Goal: Task Accomplishment & Management: Use online tool/utility

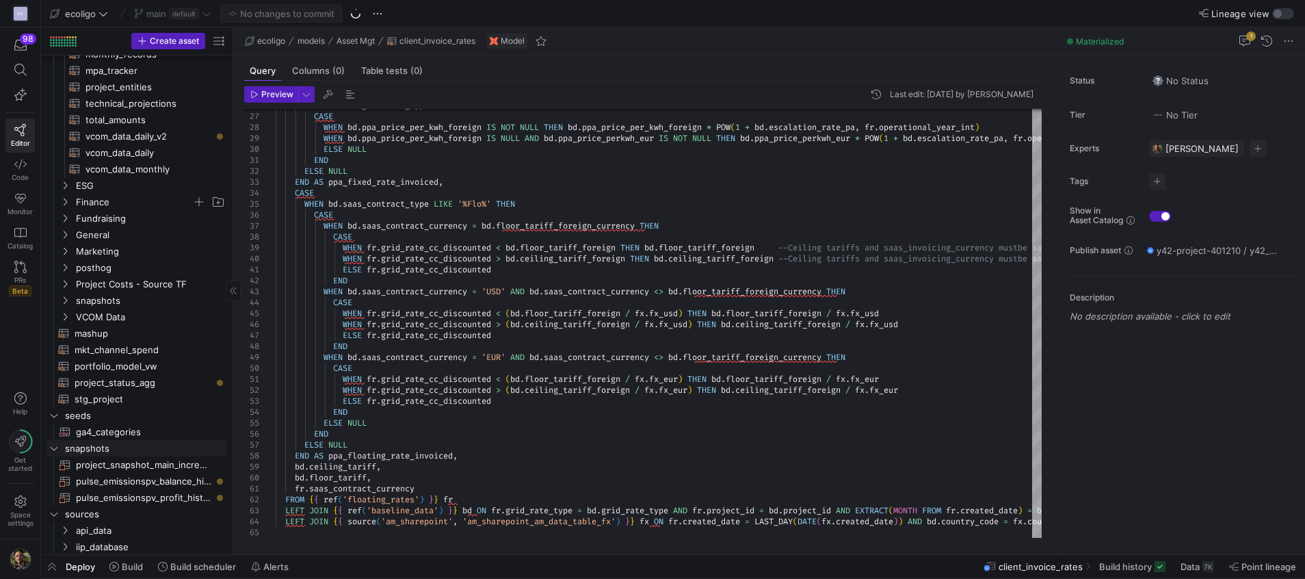
scroll to position [257, 0]
click at [70, 283] on y42-icon "Press SPACE to select this row." at bounding box center [65, 283] width 11 height 11
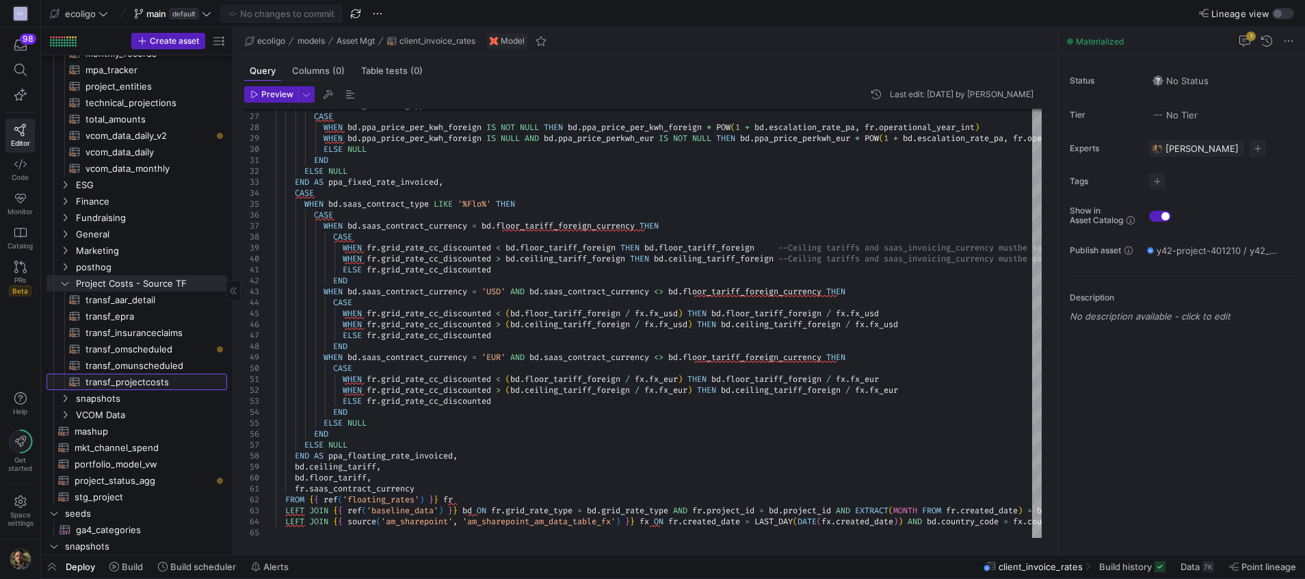
click at [144, 378] on span "transf_projectcosts​​​​​​​​​​" at bounding box center [149, 382] width 126 height 16
type textarea "{{ config( materialized='table', schema = 'schema_projectcosts' ) }} SELECT 'Pr…"
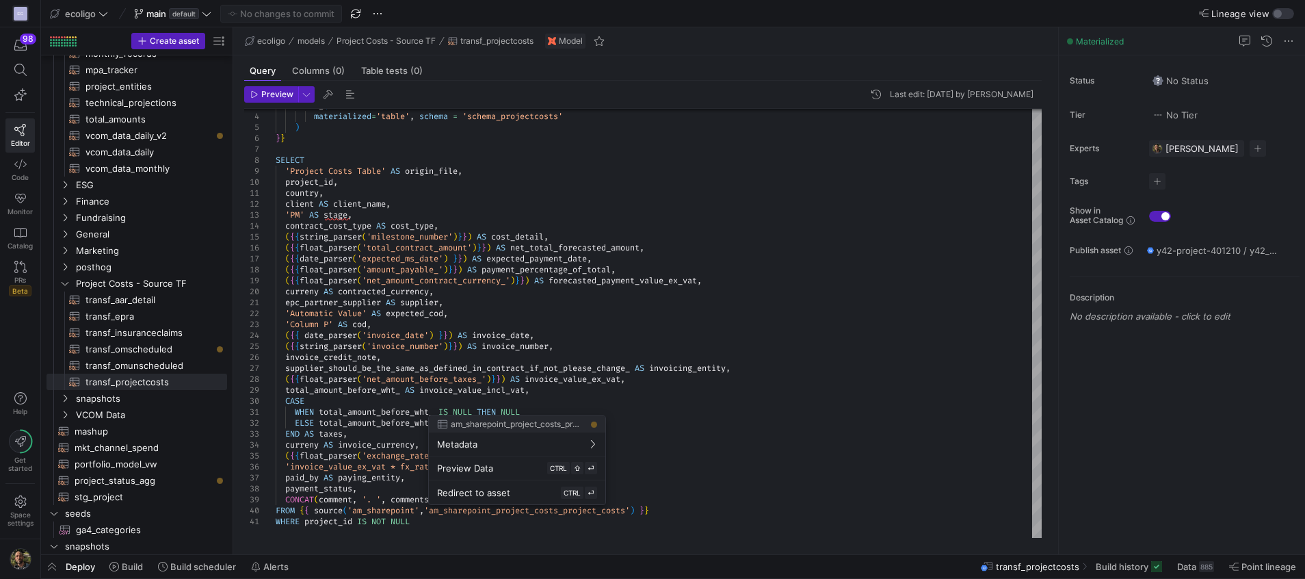
click at [475, 352] on div at bounding box center [652, 289] width 1305 height 579
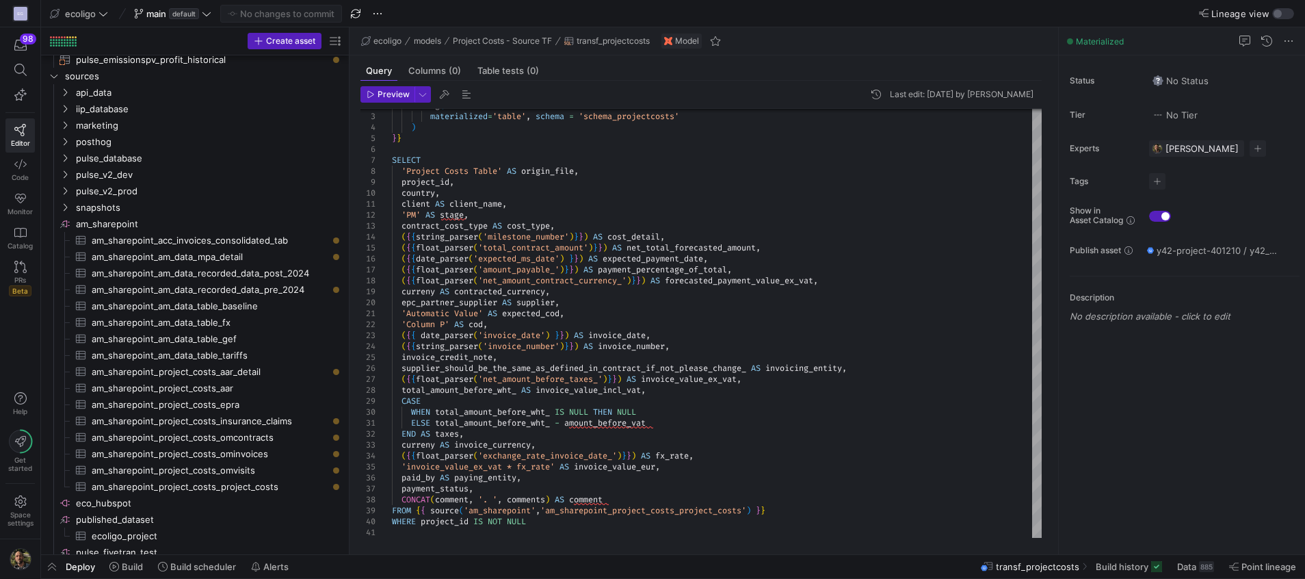
drag, startPoint x: 233, startPoint y: 372, endPoint x: 350, endPoint y: 371, distance: 116.3
click at [350, 371] on as-split "Create asset Drag here to set row groups Drag here to set column labels Group 1…" at bounding box center [673, 290] width 1264 height 527
click at [274, 222] on span "am_sharepoint​​​​​​​​" at bounding box center [208, 224] width 265 height 16
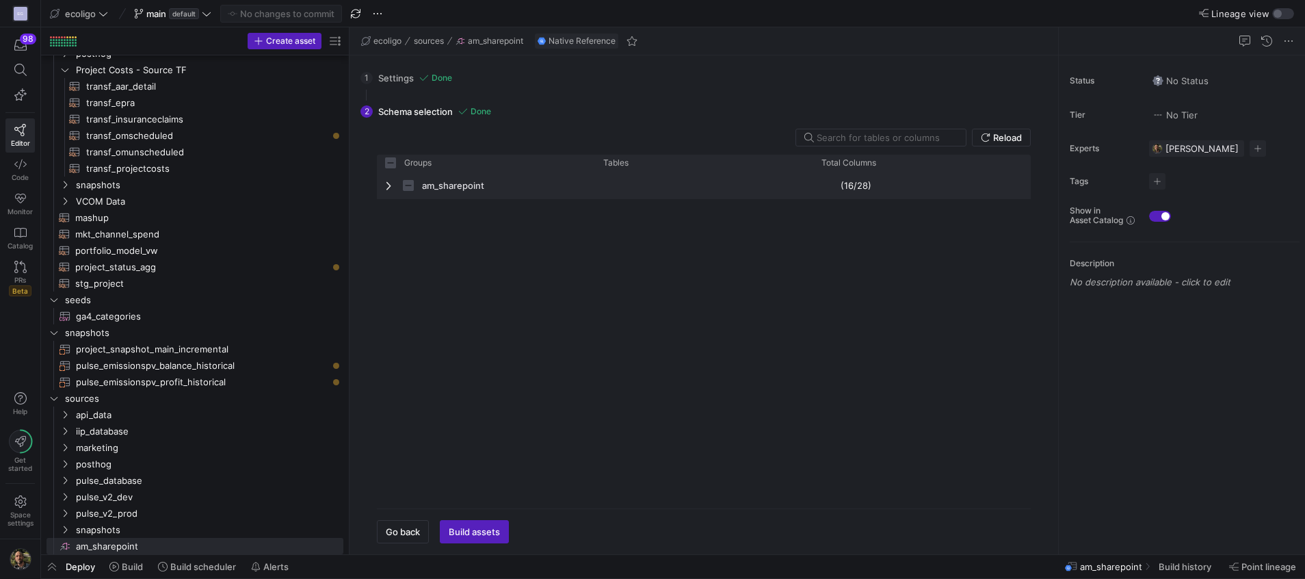
click at [389, 187] on span "Press SPACE to select this row." at bounding box center [390, 185] width 10 height 11
checkbox input "false"
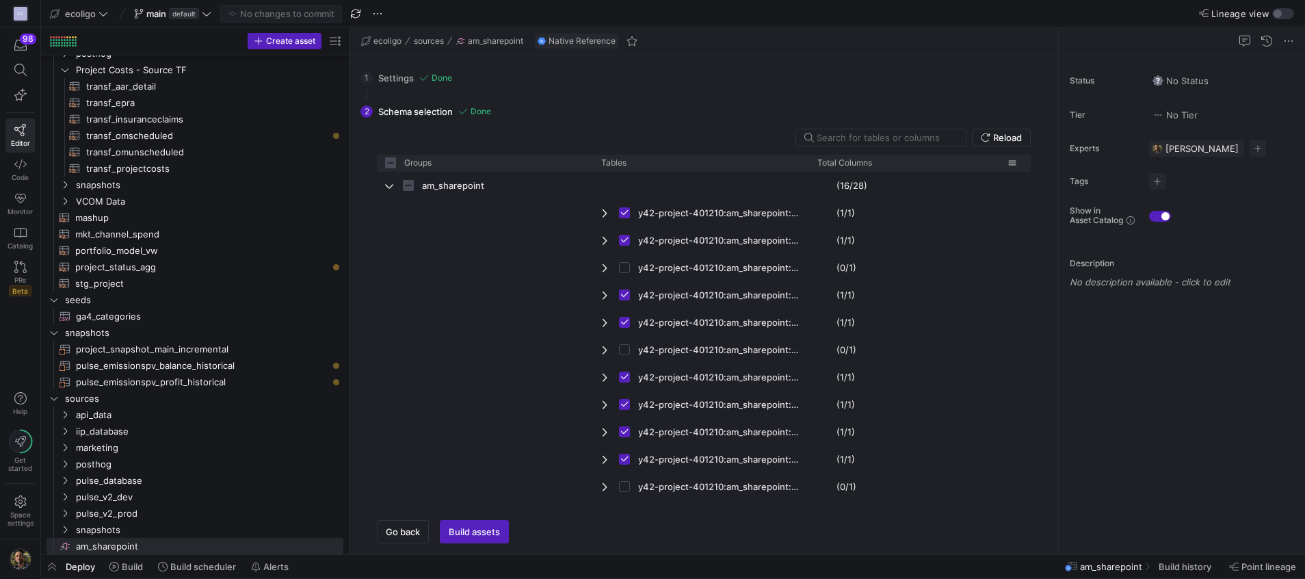
click at [810, 164] on div "Total Columns" at bounding box center [917, 163] width 216 height 16
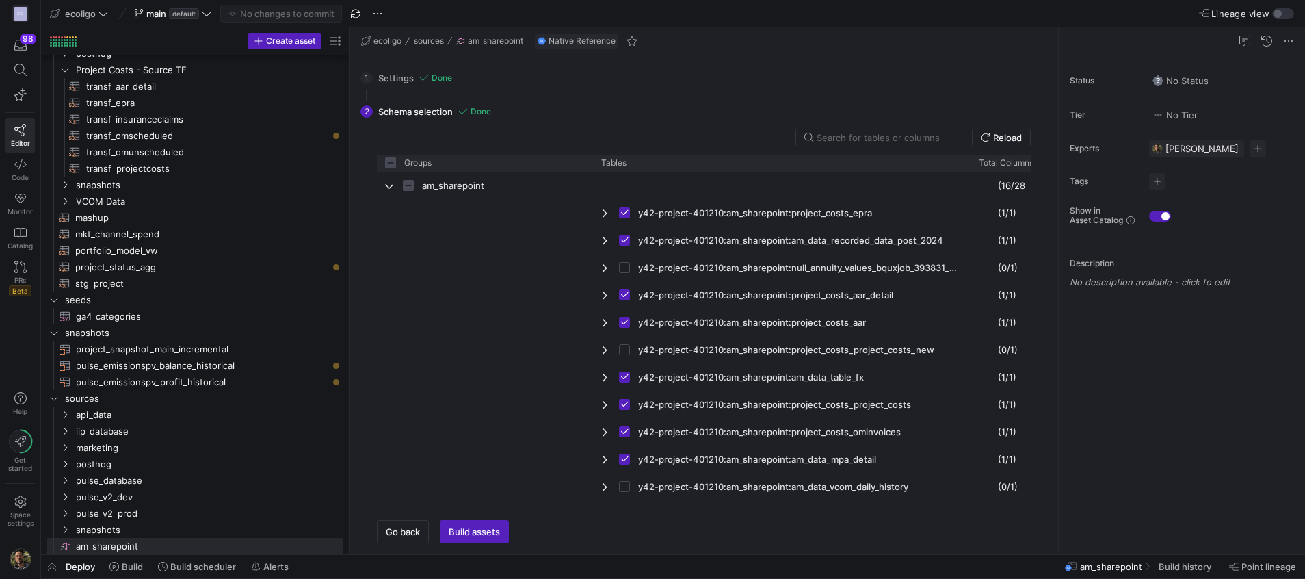
drag, startPoint x: 807, startPoint y: 164, endPoint x: 969, endPoint y: 178, distance: 162.0
click at [969, 178] on div "Groups Tables Total Columns" at bounding box center [704, 326] width 654 height 343
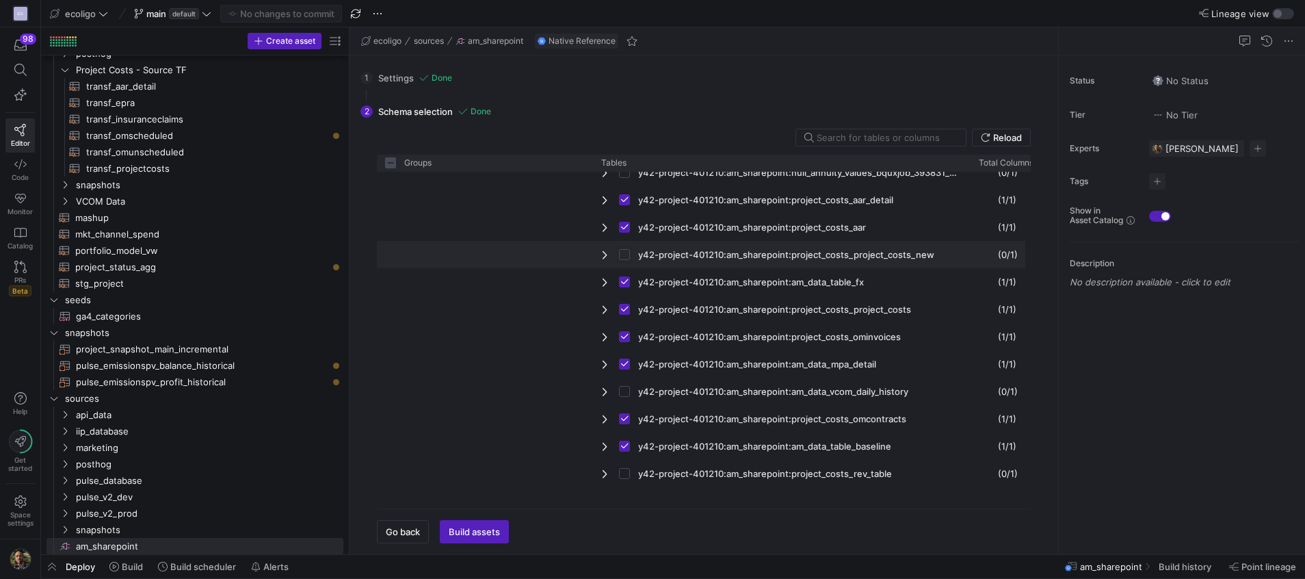
click at [625, 254] on input "Press Space to toggle row selection (unchecked)" at bounding box center [624, 254] width 11 height 11
checkbox input "true"
checkbox input "false"
checkbox input "true"
click at [487, 525] on span "button" at bounding box center [481, 532] width 80 height 22
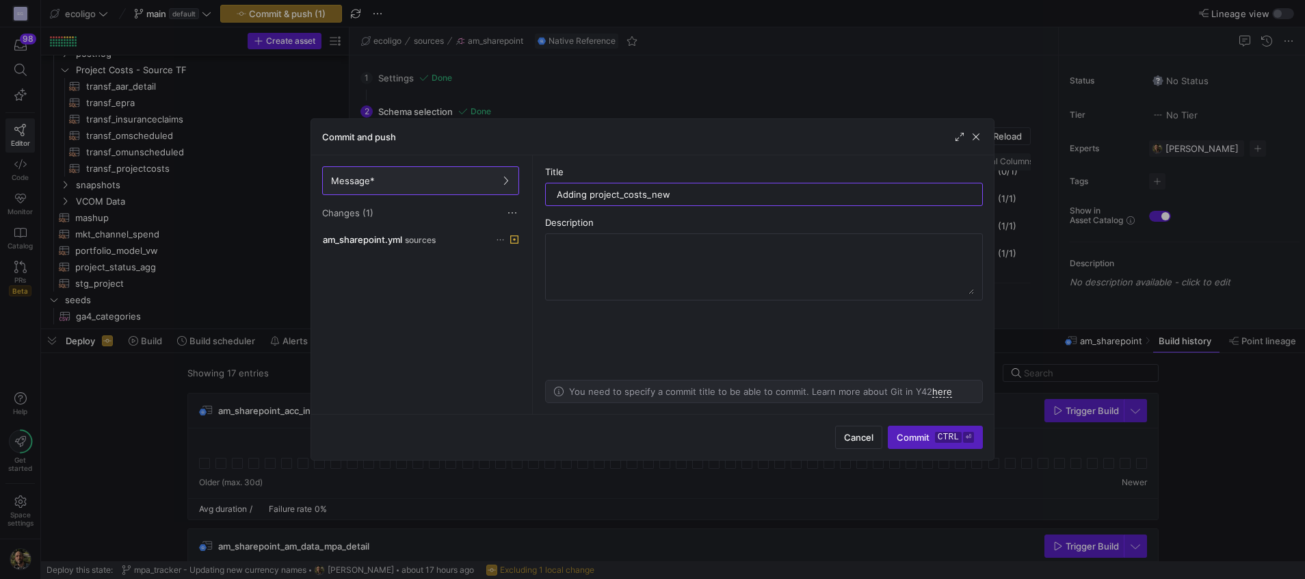
type input "Adding project_costs_new"
click at [915, 454] on div "Cancel Commit ctrl ⏎" at bounding box center [652, 437] width 683 height 46
click at [915, 442] on span "Commit ctrl ⏎" at bounding box center [935, 437] width 77 height 11
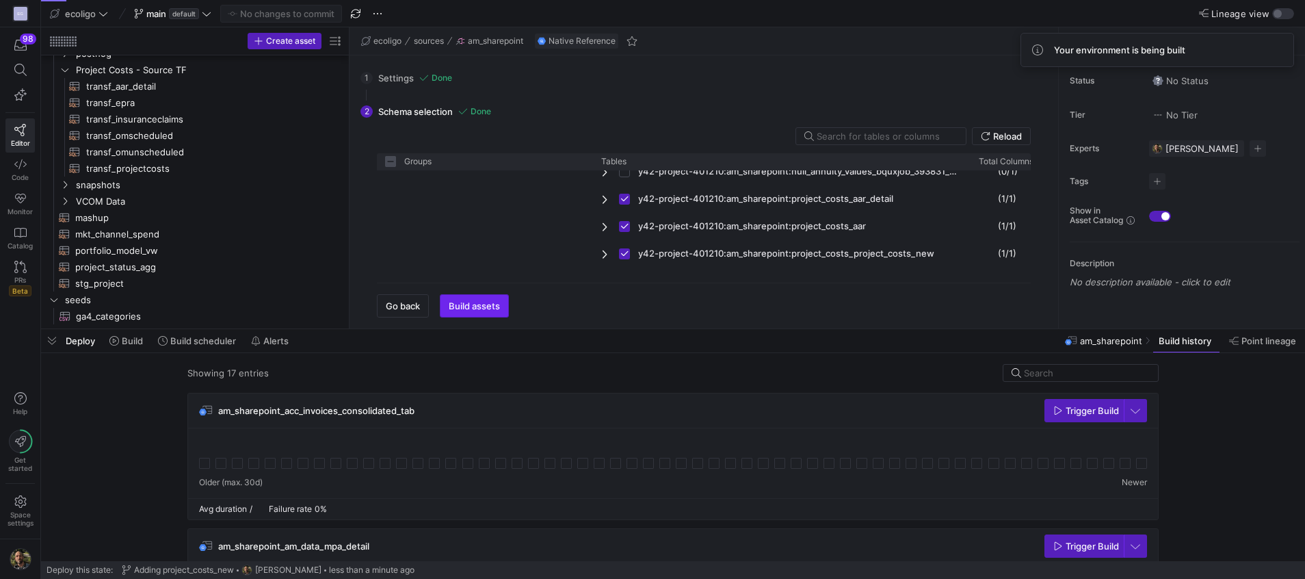
click at [476, 303] on span "Build assets" at bounding box center [474, 305] width 51 height 11
click at [1092, 418] on span "button" at bounding box center [1084, 410] width 78 height 22
click at [471, 302] on span "Build assets" at bounding box center [474, 305] width 51 height 11
click at [56, 332] on span "button" at bounding box center [52, 340] width 22 height 23
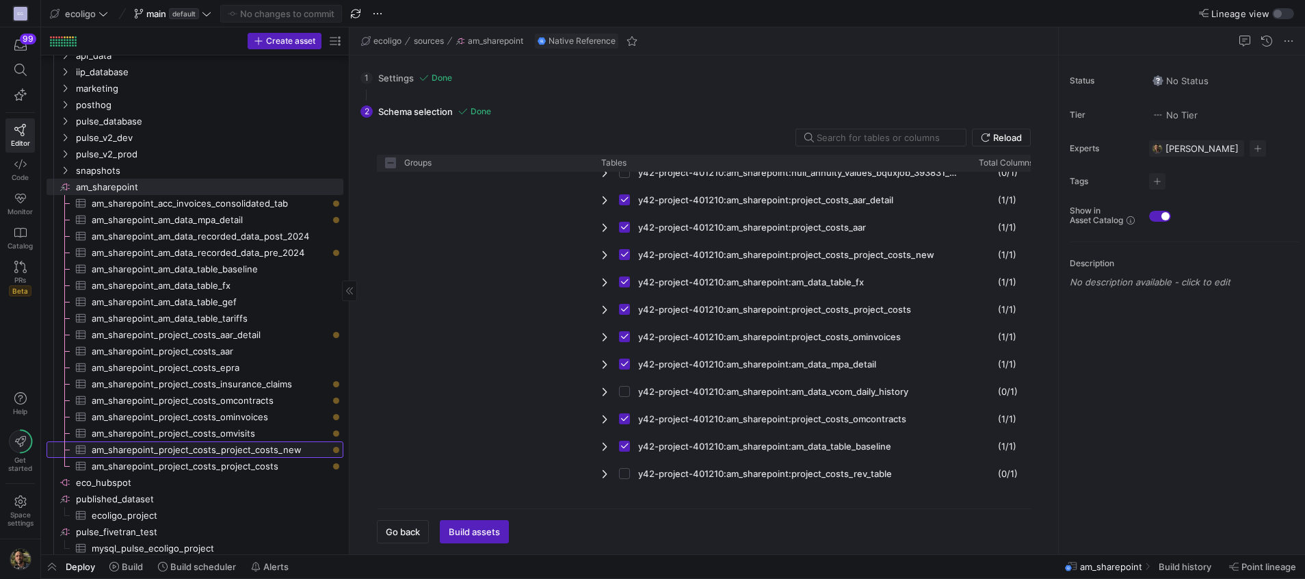
click at [246, 445] on span "am_sharepoint_project_costs_project_costs_new​​​​​​​​​" at bounding box center [210, 450] width 236 height 16
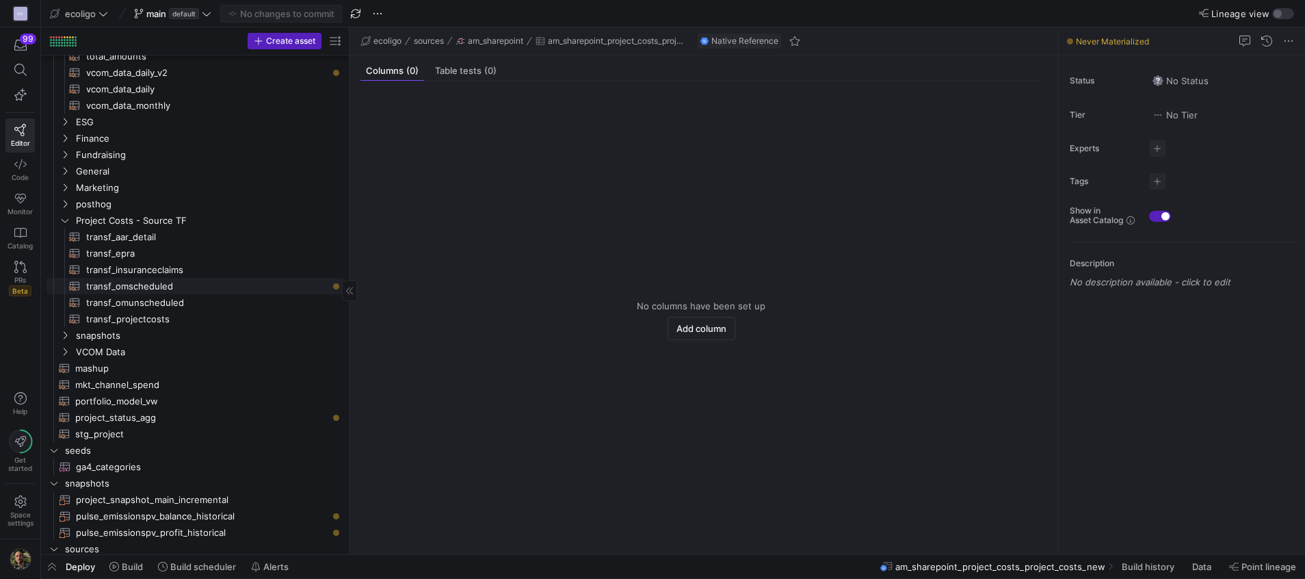
scroll to position [321, 0]
click at [131, 315] on span "transf_projectcosts​​​​​​​​​​" at bounding box center [206, 317] width 241 height 16
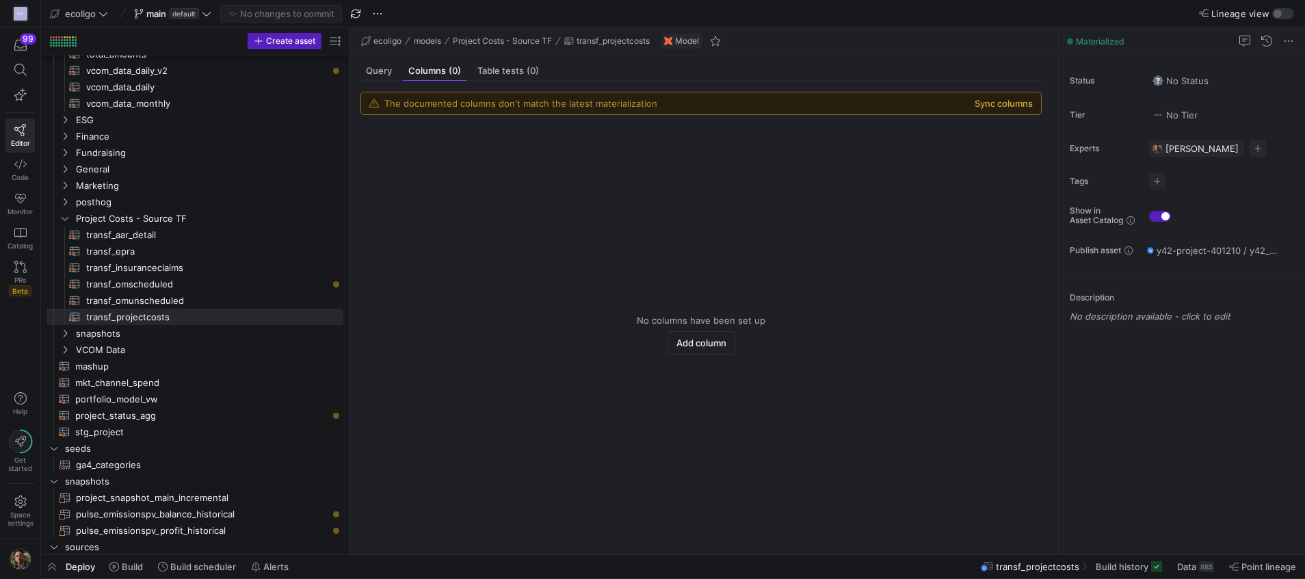
click at [986, 103] on button "Sync columns" at bounding box center [1004, 103] width 58 height 11
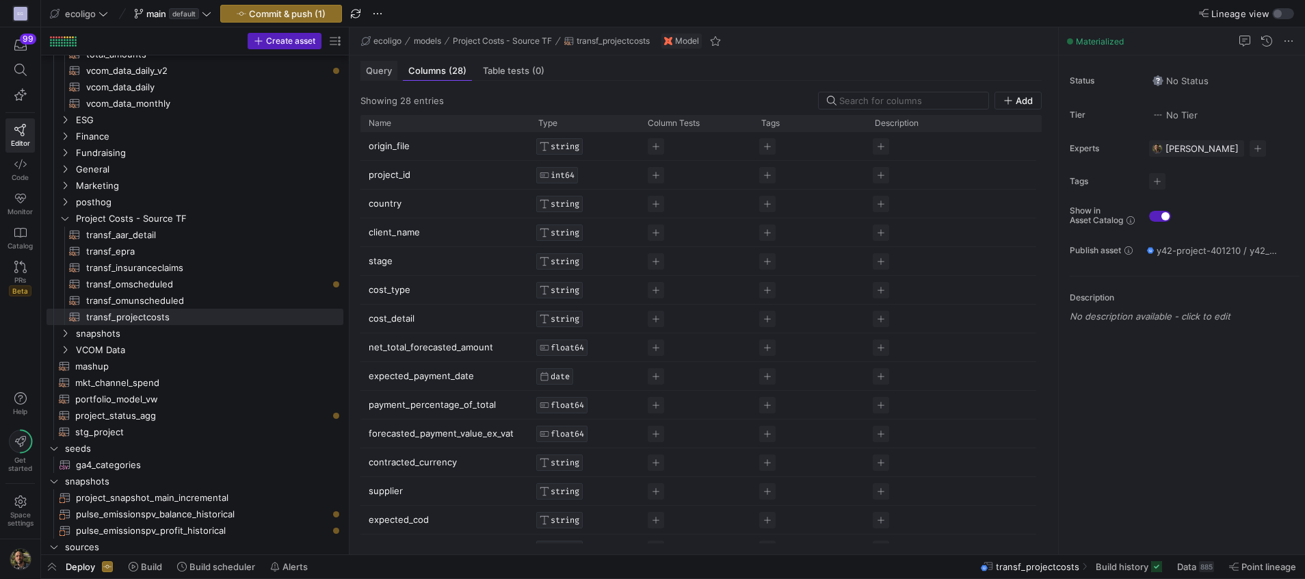
click at [374, 64] on div "Query" at bounding box center [378, 71] width 37 height 20
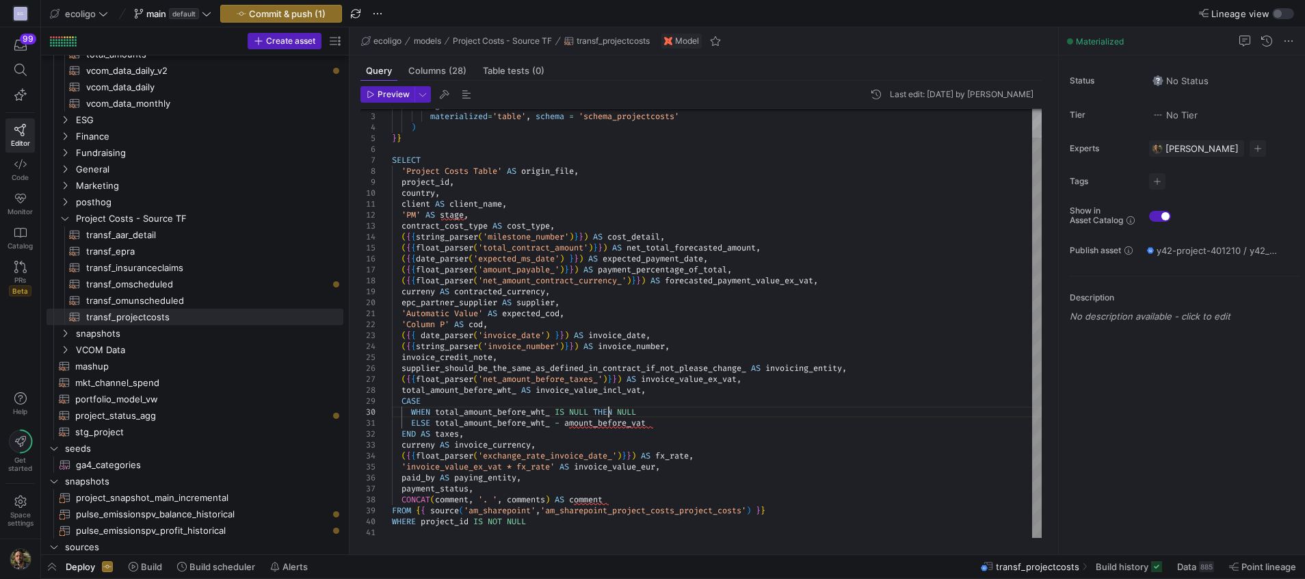
click at [610, 414] on div "config ( materialized = 'table' , schema = 'schema_projectcosts' ) } } SELECT '…" at bounding box center [717, 308] width 650 height 460
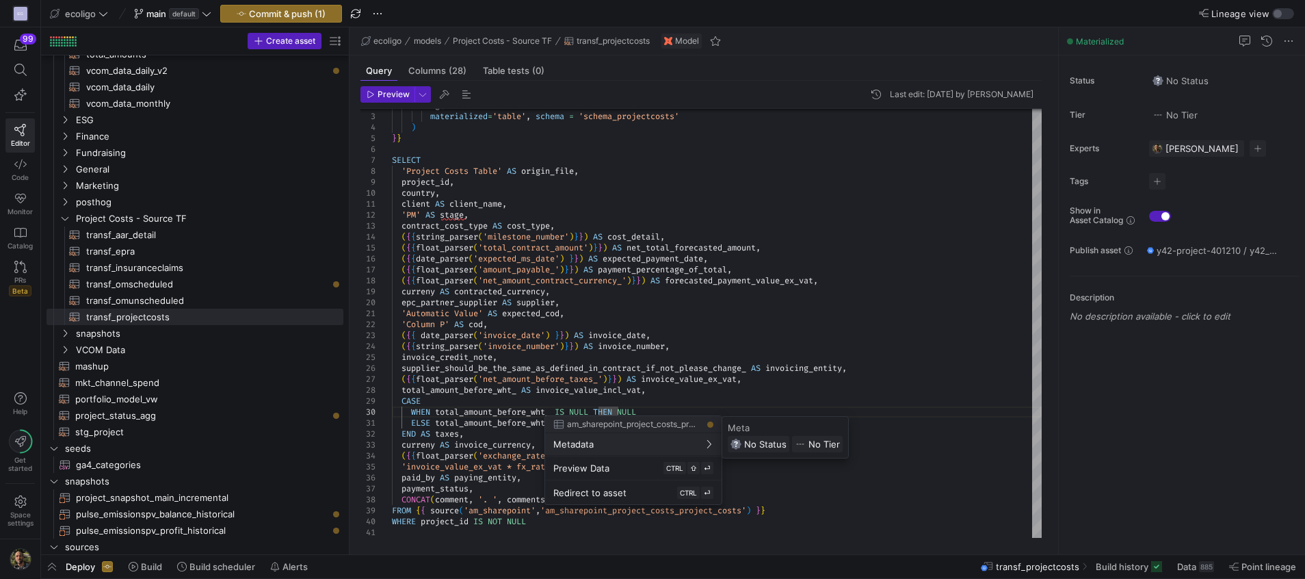
click at [209, 399] on div at bounding box center [652, 289] width 1305 height 579
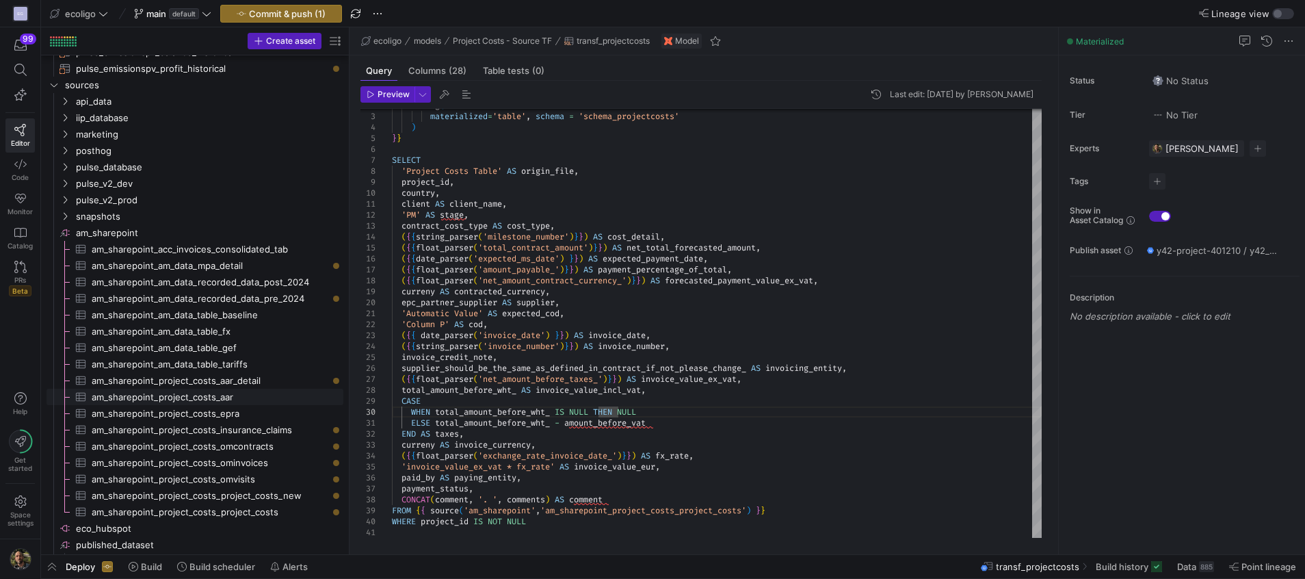
scroll to position [800, 0]
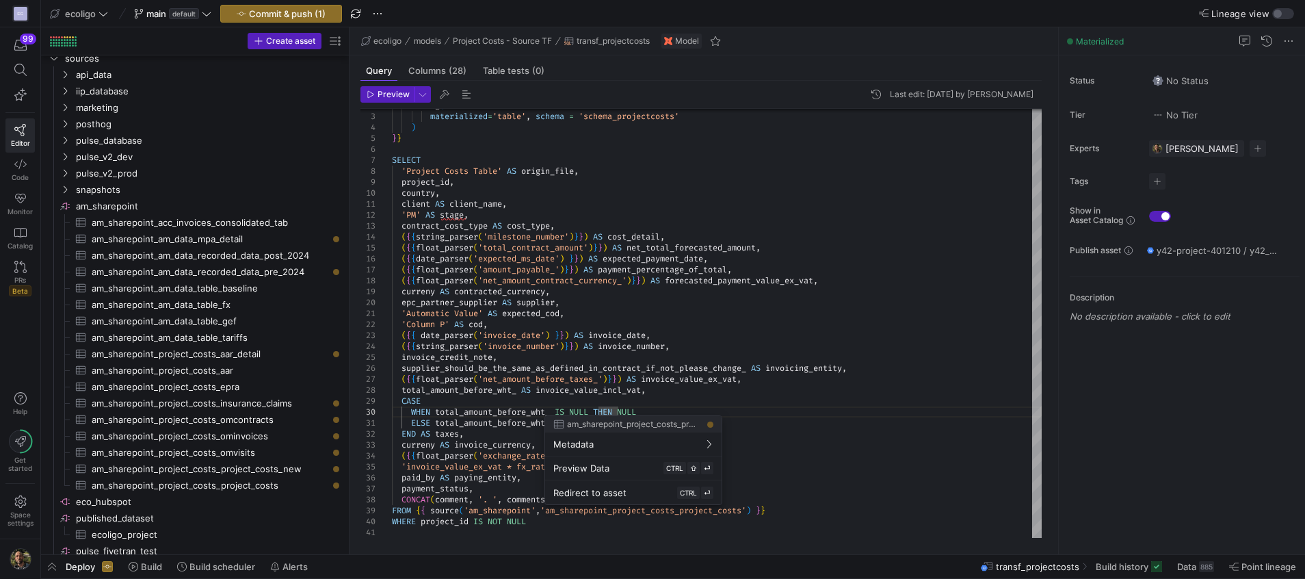
click at [750, 511] on div at bounding box center [652, 289] width 1305 height 579
click at [752, 509] on div at bounding box center [652, 289] width 1305 height 579
click at [752, 509] on div "config ( materialized = 'table' , schema = 'schema_projectcosts' ) } } SELECT '…" at bounding box center [717, 308] width 650 height 460
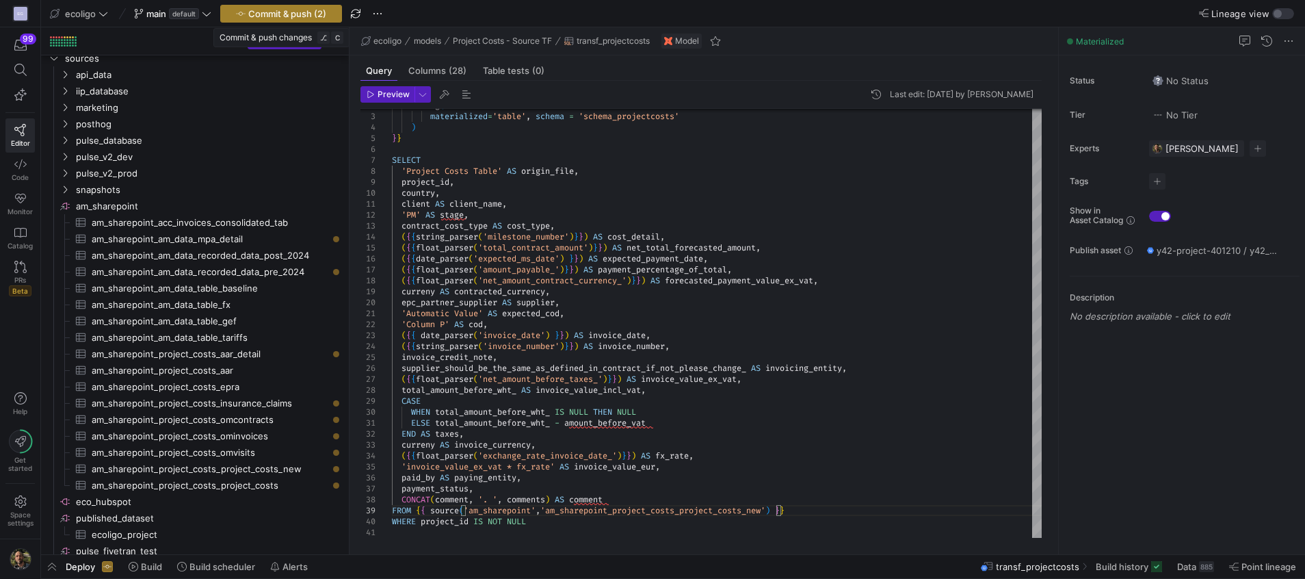
type textarea "ELSE total_amount_before_wht_ - amount_before_vat END AS taxes, curreny AS invo…"
click at [301, 16] on span "Commit & push (2)" at bounding box center [287, 13] width 78 height 11
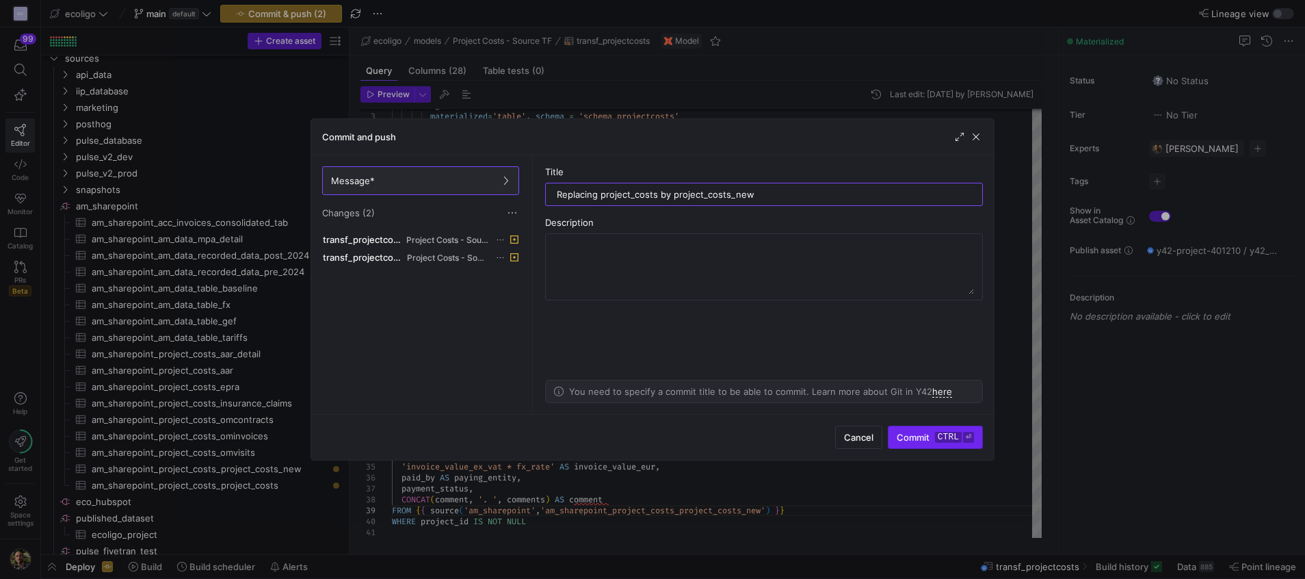
type input "Replacing project_costs by project_costs_new"
click at [919, 441] on span "Commit ctrl ⏎" at bounding box center [935, 437] width 77 height 11
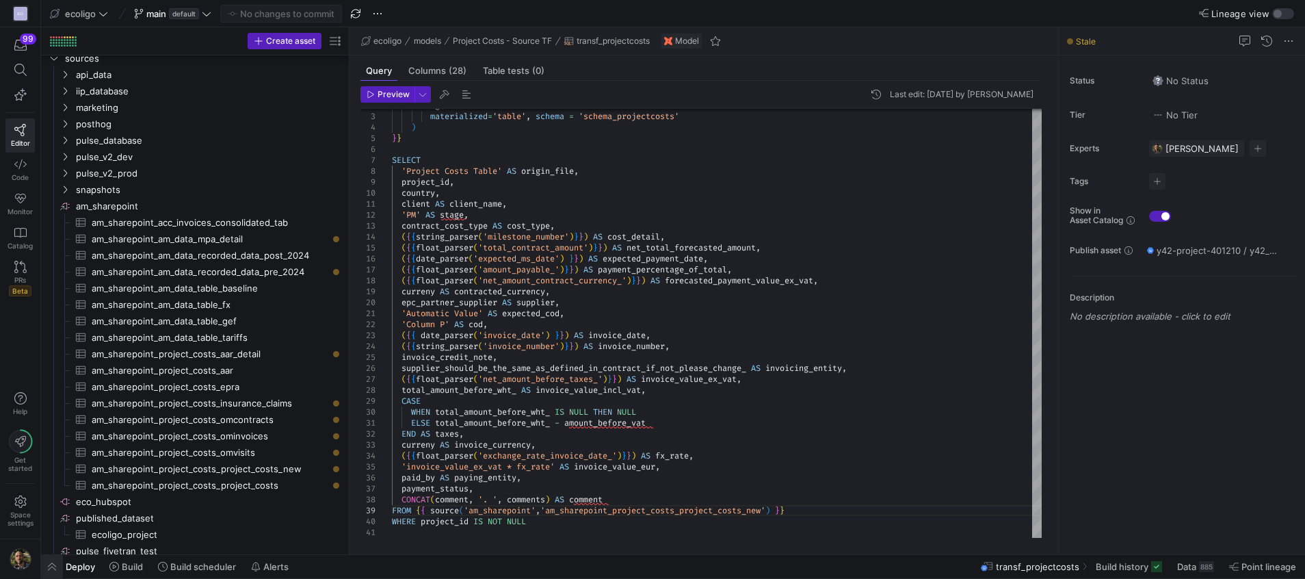
click at [52, 566] on span "button" at bounding box center [52, 566] width 22 height 23
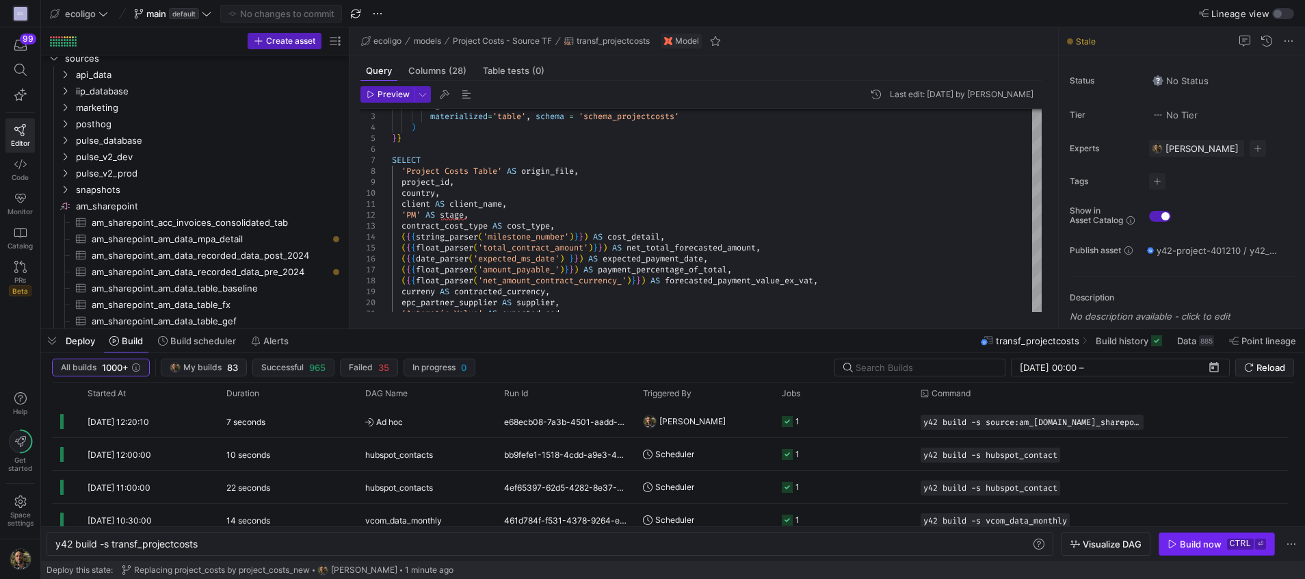
click at [1210, 544] on div "Build now" at bounding box center [1201, 543] width 42 height 11
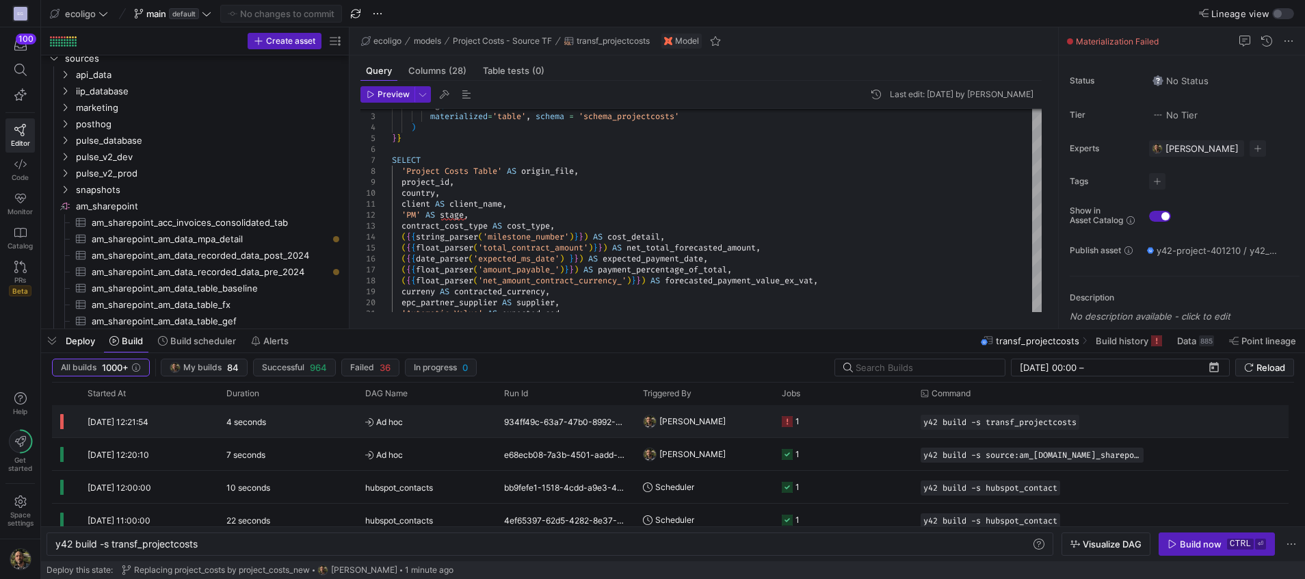
click at [841, 426] on y42-job-status-cell-renderer "1" at bounding box center [843, 421] width 122 height 31
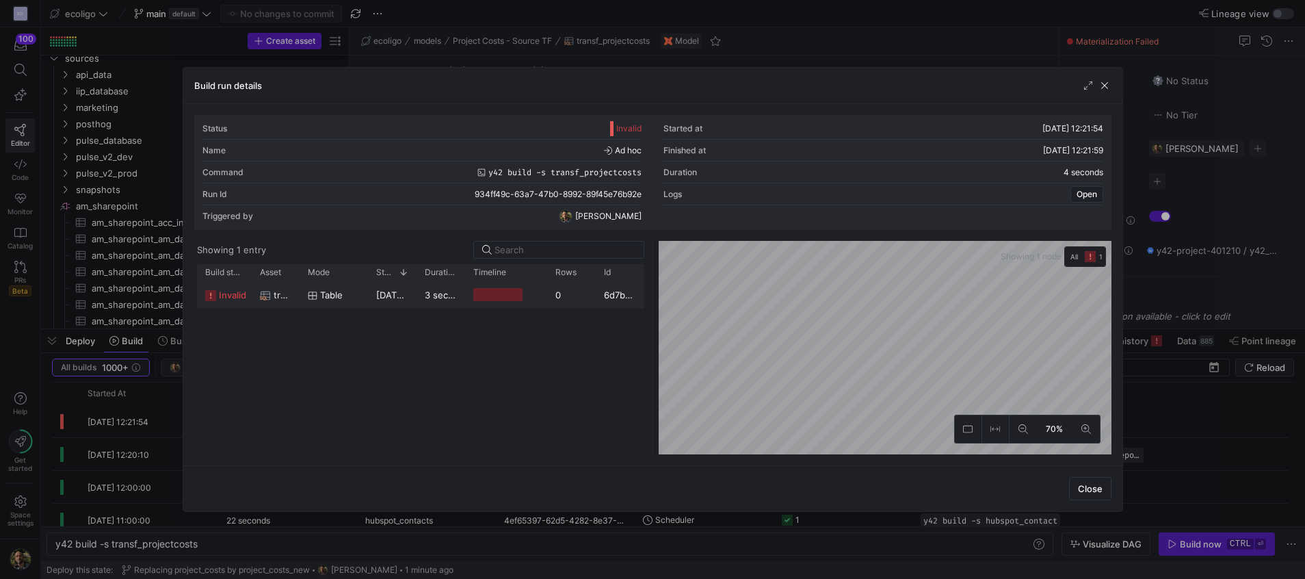
click at [355, 296] on div "table" at bounding box center [334, 295] width 52 height 27
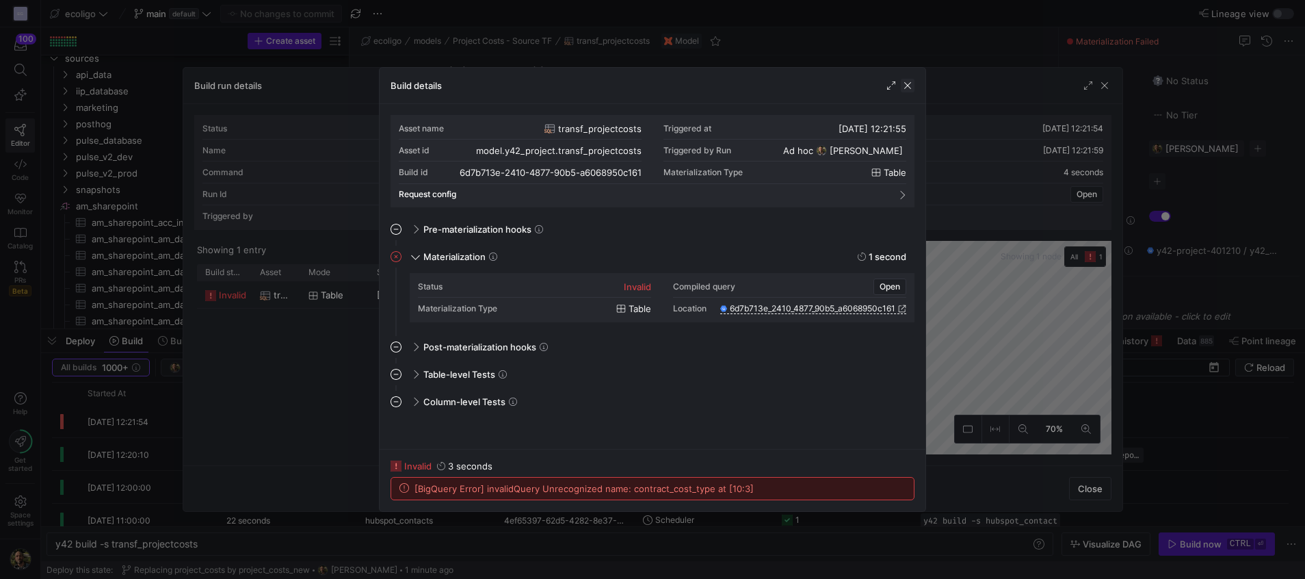
click at [908, 86] on span "button" at bounding box center [908, 86] width 14 height 14
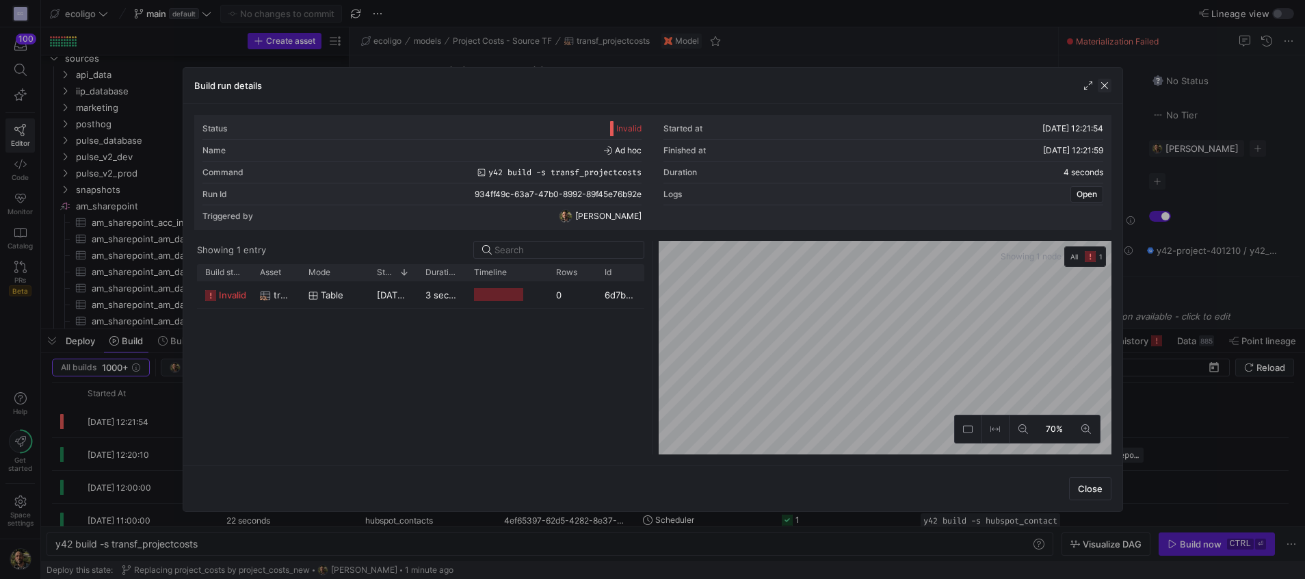
click at [1106, 85] on span "button" at bounding box center [1105, 86] width 14 height 14
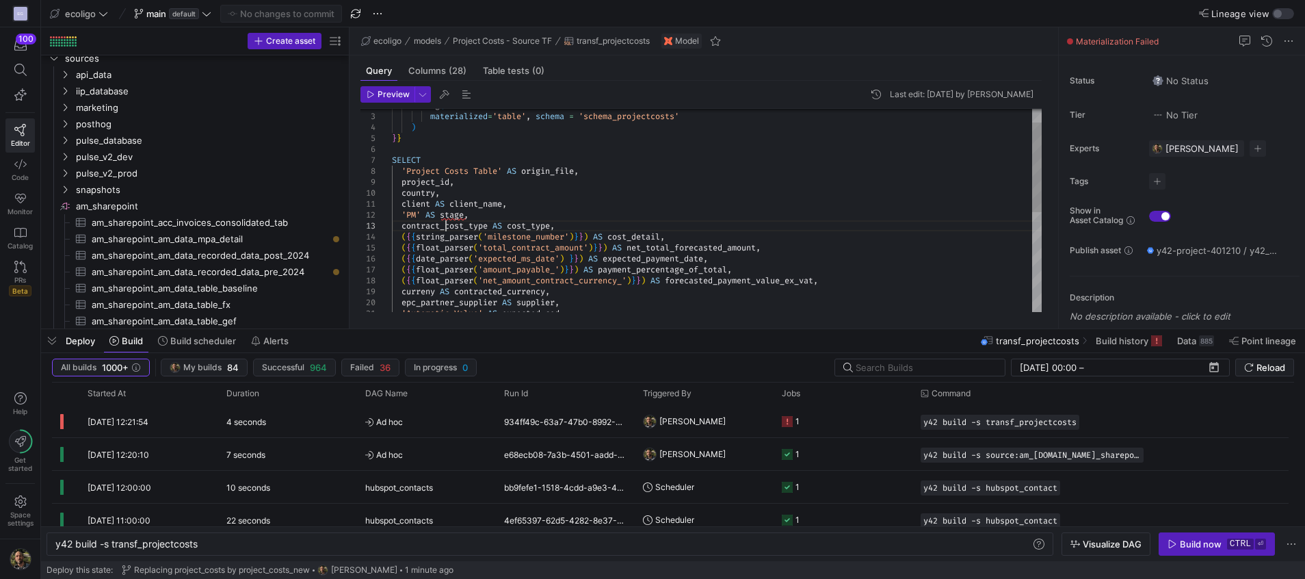
click at [448, 227] on div "config ( materialized = 'table' , schema = 'schema_projectcosts' ) } } SELECT '…" at bounding box center [717, 308] width 650 height 460
click at [692, 231] on div "config ( materialized = 'table' , schema = 'schema_projectcosts' ) } } SELECT '…" at bounding box center [717, 308] width 650 height 460
click at [677, 235] on div "config ( materialized = 'table' , schema = 'schema_projectcosts' ) } } SELECT '…" at bounding box center [717, 308] width 650 height 460
click at [774, 247] on div "config ( materialized = 'table' , schema = 'schema_projectcosts' ) } } SELECT '…" at bounding box center [717, 308] width 650 height 460
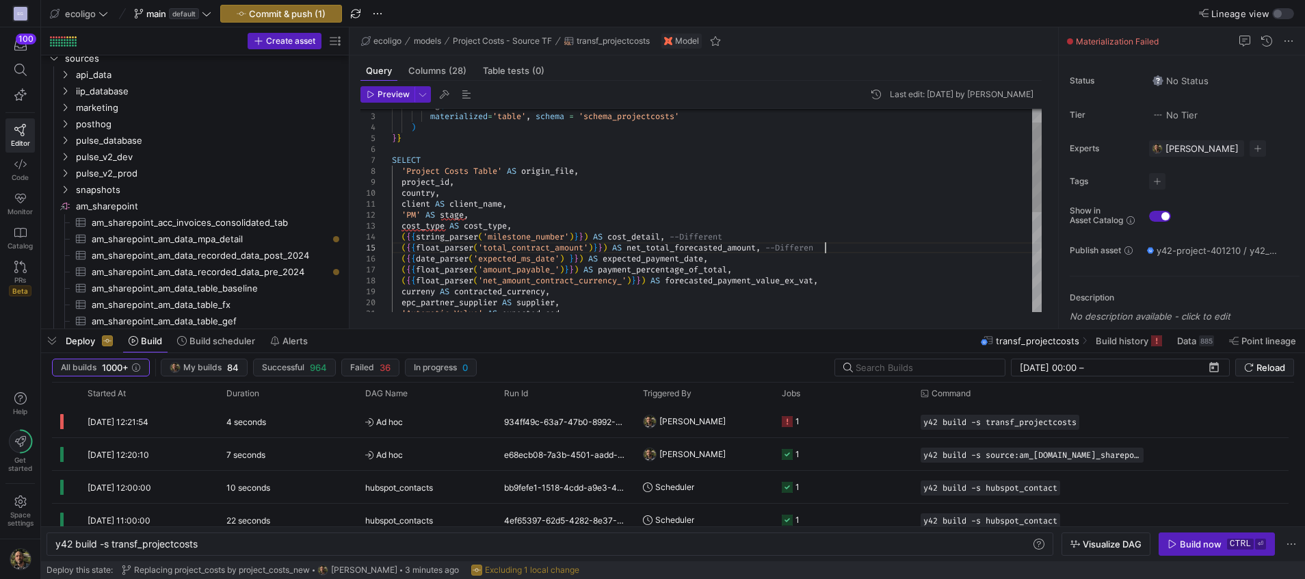
scroll to position [44, 437]
click at [717, 258] on div "config ( materialized = 'table' , schema = 'schema_projectcosts' ) } } SELECT '…" at bounding box center [717, 308] width 650 height 460
click at [742, 272] on div "config ( materialized = 'table' , schema = 'schema_projectcosts' ) } } SELECT '…" at bounding box center [717, 308] width 650 height 460
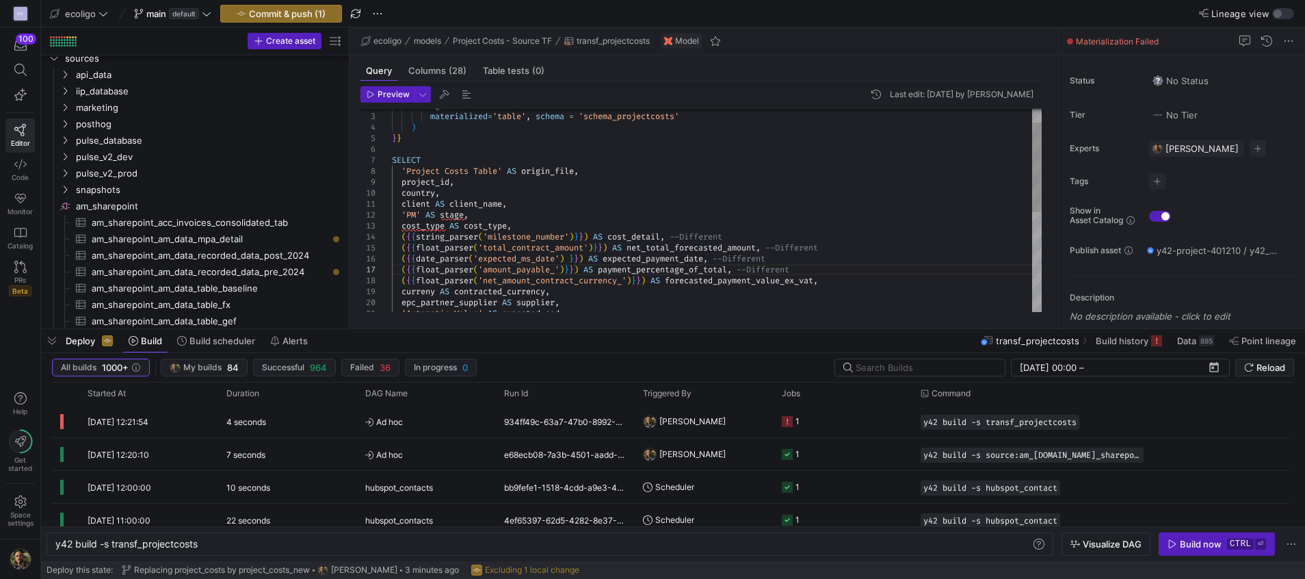
click at [828, 280] on div "config ( materialized = 'table' , schema = 'schema_projectcosts' ) } } SELECT '…" at bounding box center [717, 308] width 650 height 460
click at [570, 237] on div "config ( materialized = 'table' , schema = 'schema_projectcosts' ) } } SELECT '…" at bounding box center [717, 308] width 650 height 460
click at [709, 236] on div "config ( materialized = 'table' , schema = 'schema_projectcosts' ) } } SELECT '…" at bounding box center [717, 308] width 650 height 460
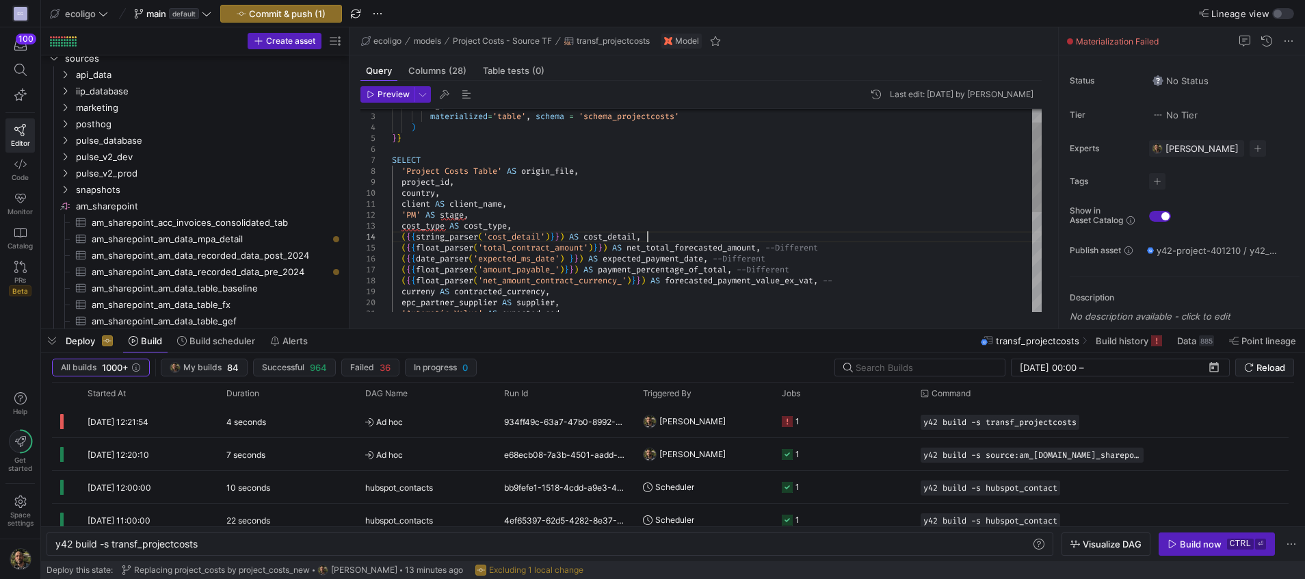
click at [548, 183] on div "config ( materialized = 'table' , schema = 'schema_projectcosts' ) } } SELECT '…" at bounding box center [717, 308] width 650 height 460
click at [1194, 547] on div "Build now" at bounding box center [1201, 543] width 42 height 11
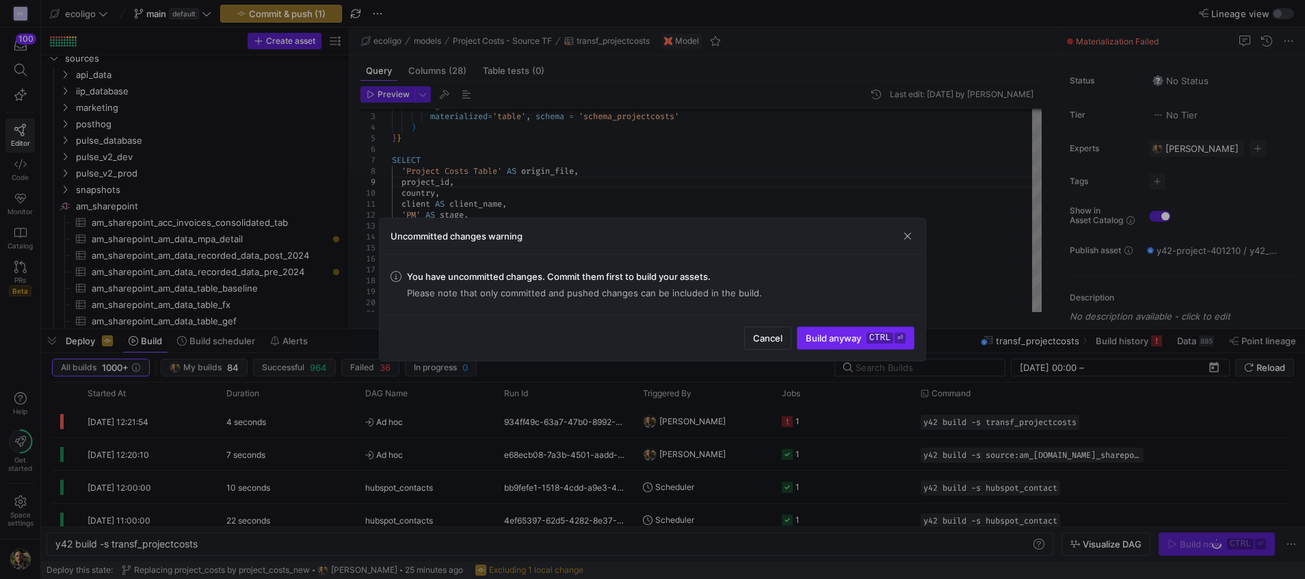
click at [821, 335] on span "Build anyway ctrl ⏎" at bounding box center [856, 337] width 100 height 11
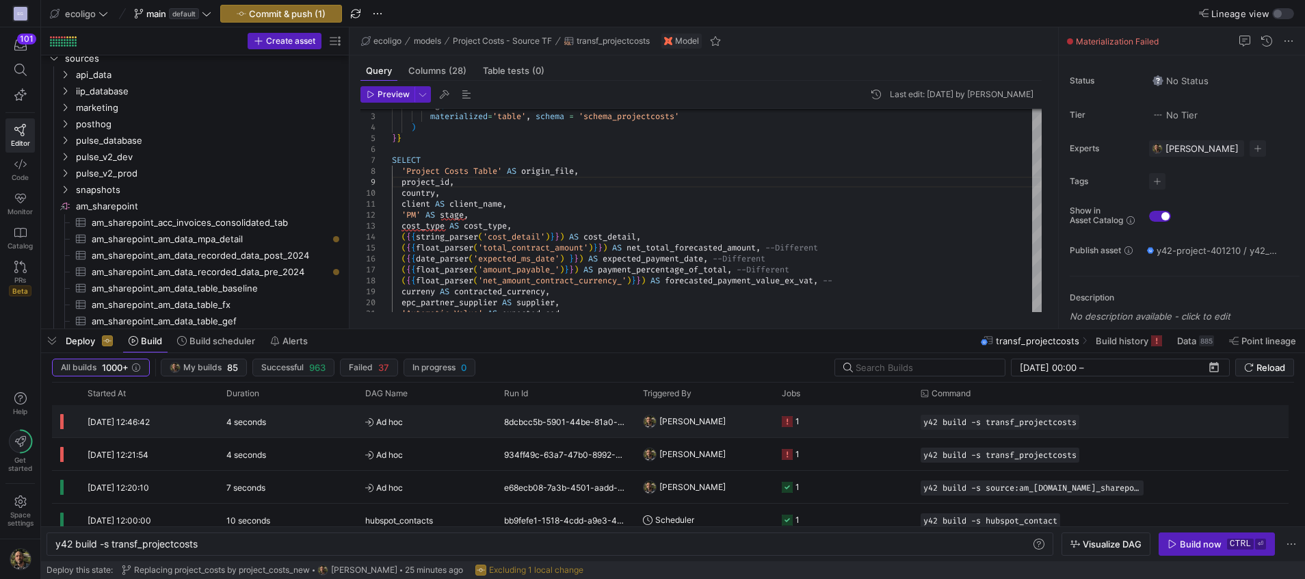
click at [811, 436] on div "1" at bounding box center [843, 421] width 139 height 32
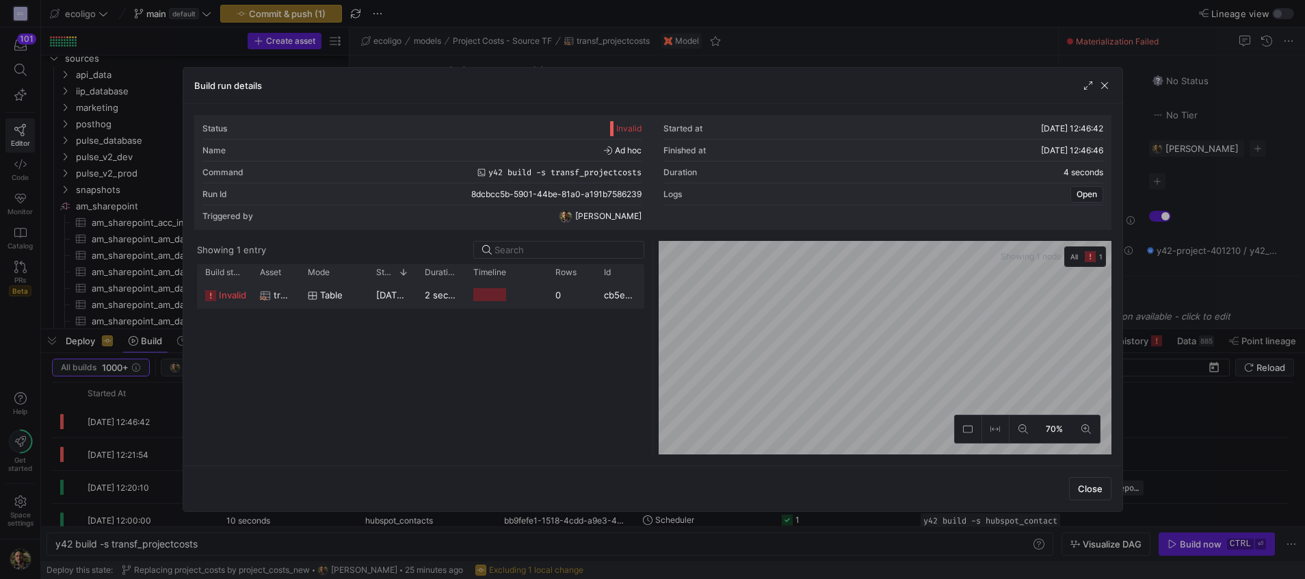
click at [434, 304] on div "2 seconds" at bounding box center [441, 294] width 49 height 27
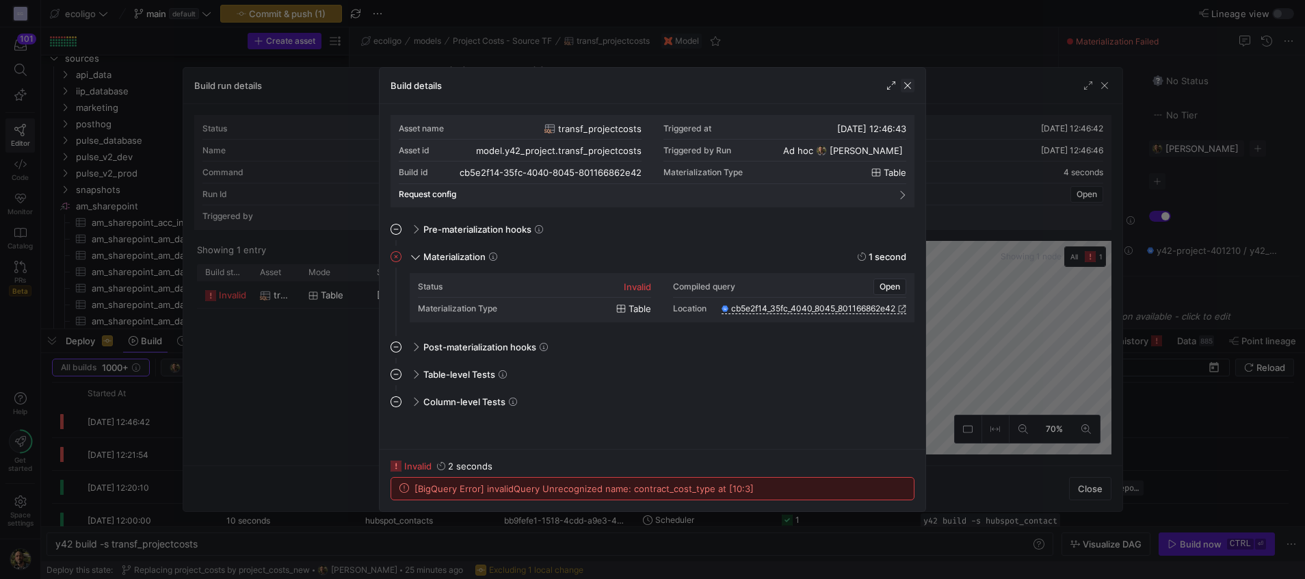
click at [908, 89] on span "button" at bounding box center [908, 86] width 14 height 14
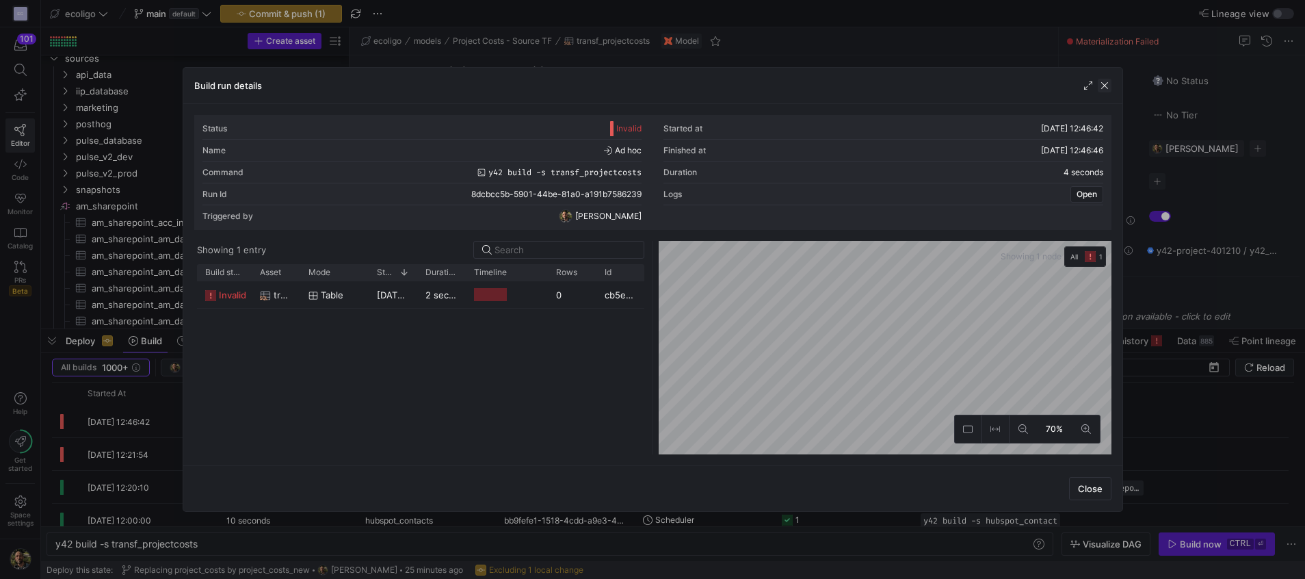
click at [1106, 83] on span "button" at bounding box center [1105, 86] width 14 height 14
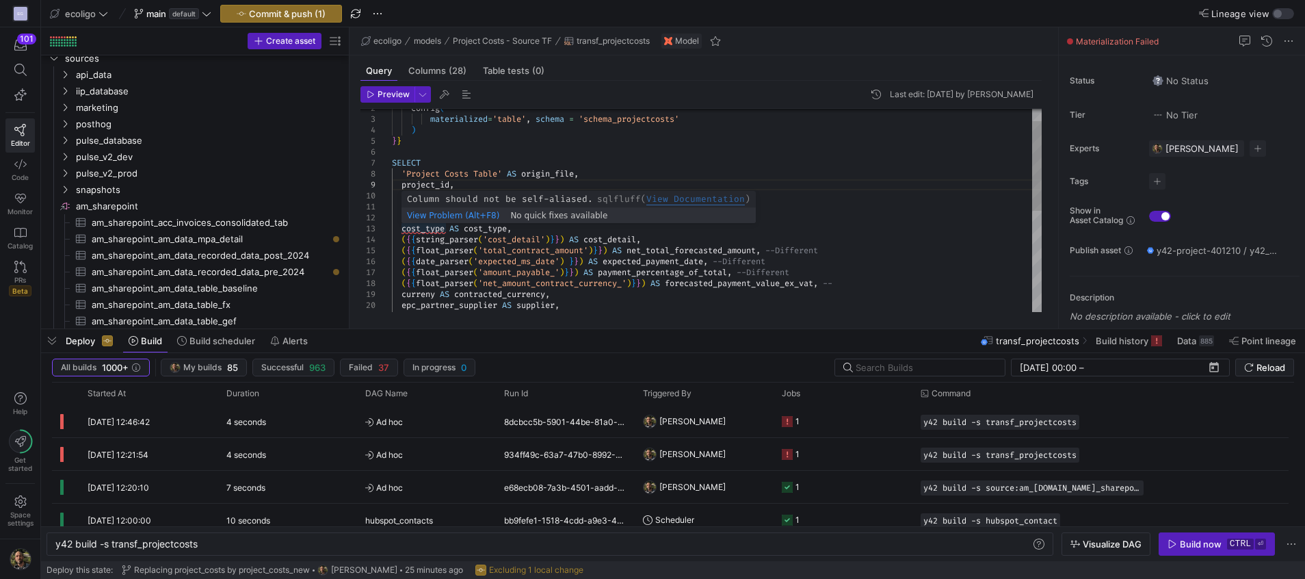
type textarea "client AS client_name, 'PM' AS stage, cost_type AS cost_type, ({{string_parser(…"
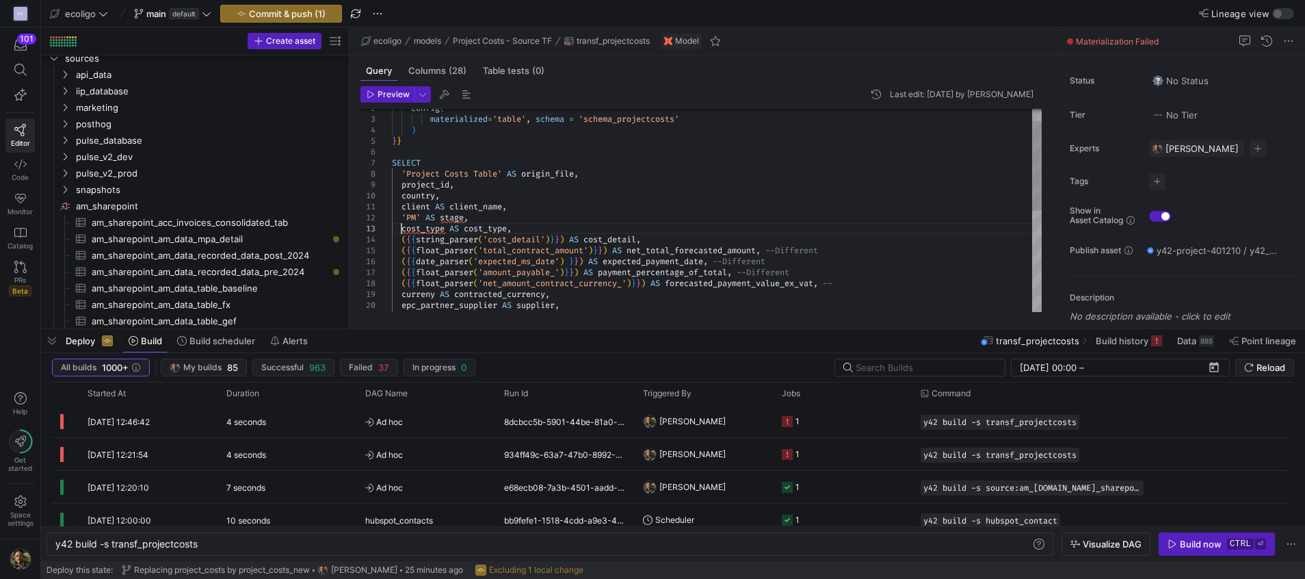
scroll to position [43, 64]
click at [403, 229] on div "config ( materialized = 'table' , schema = 'schema_projectcosts' ) } } SELECT '…" at bounding box center [717, 311] width 650 height 460
click at [382, 14] on span "button" at bounding box center [377, 13] width 16 height 16
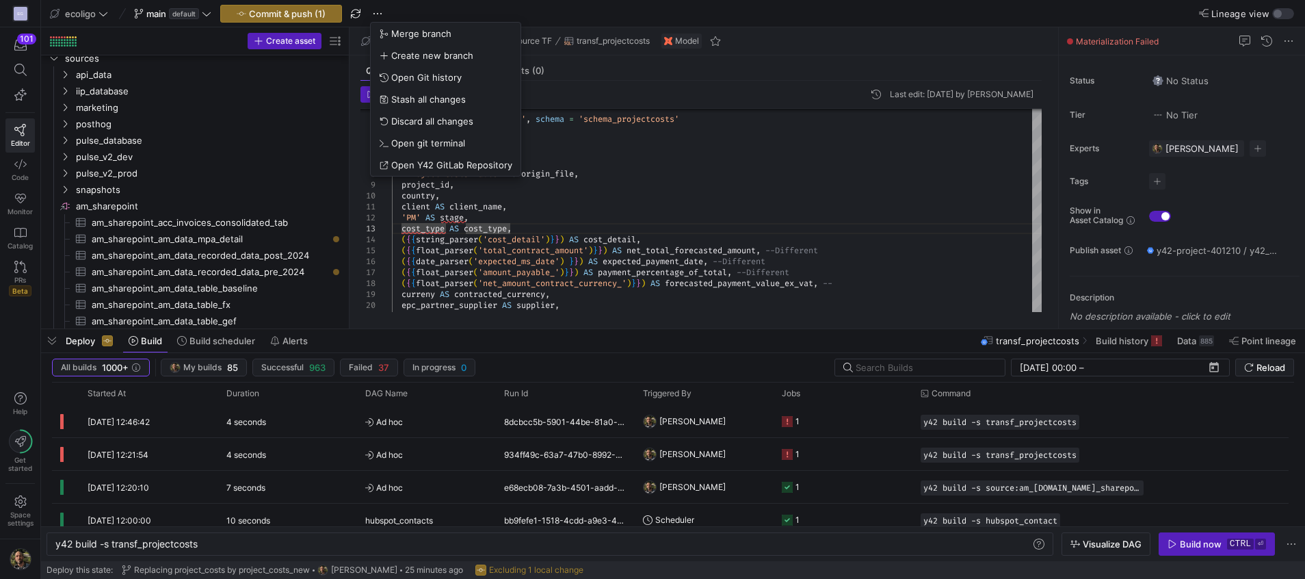
click at [241, 9] on div at bounding box center [652, 289] width 1305 height 579
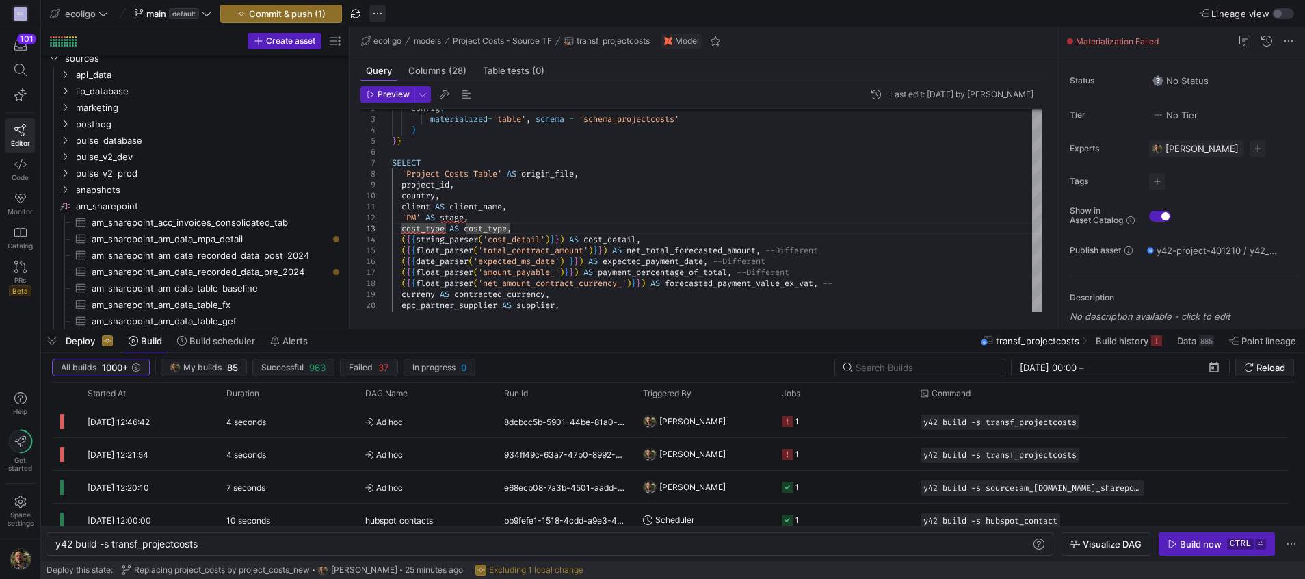
click at [380, 21] on span "button" at bounding box center [377, 13] width 16 height 16
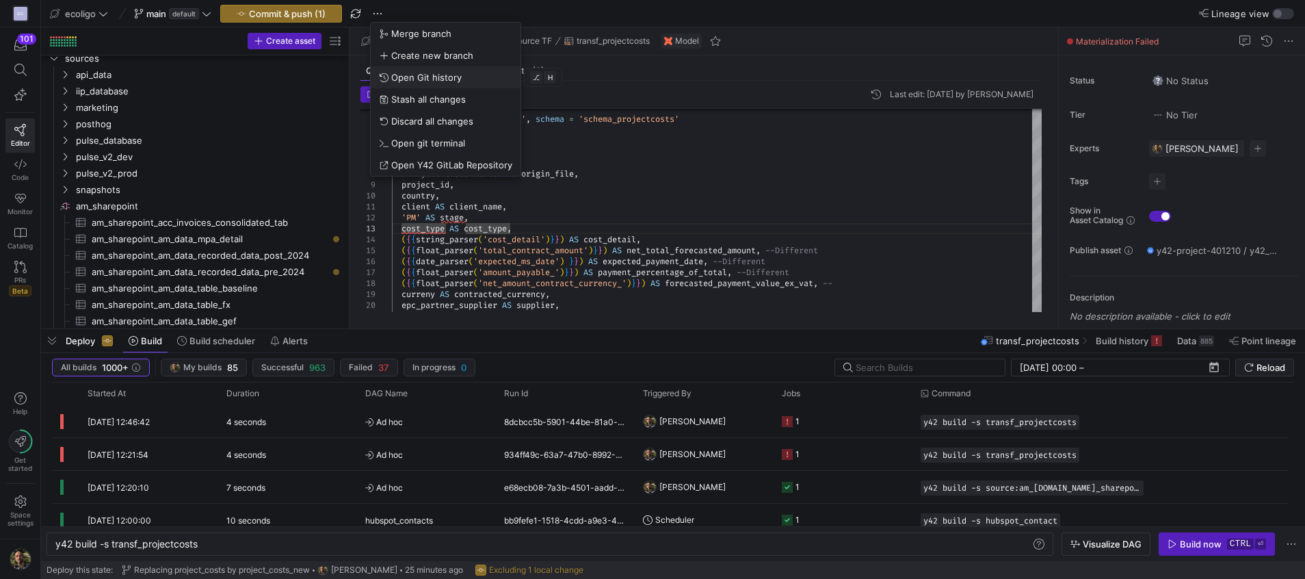
click at [422, 79] on span "Open Git history" at bounding box center [426, 77] width 70 height 11
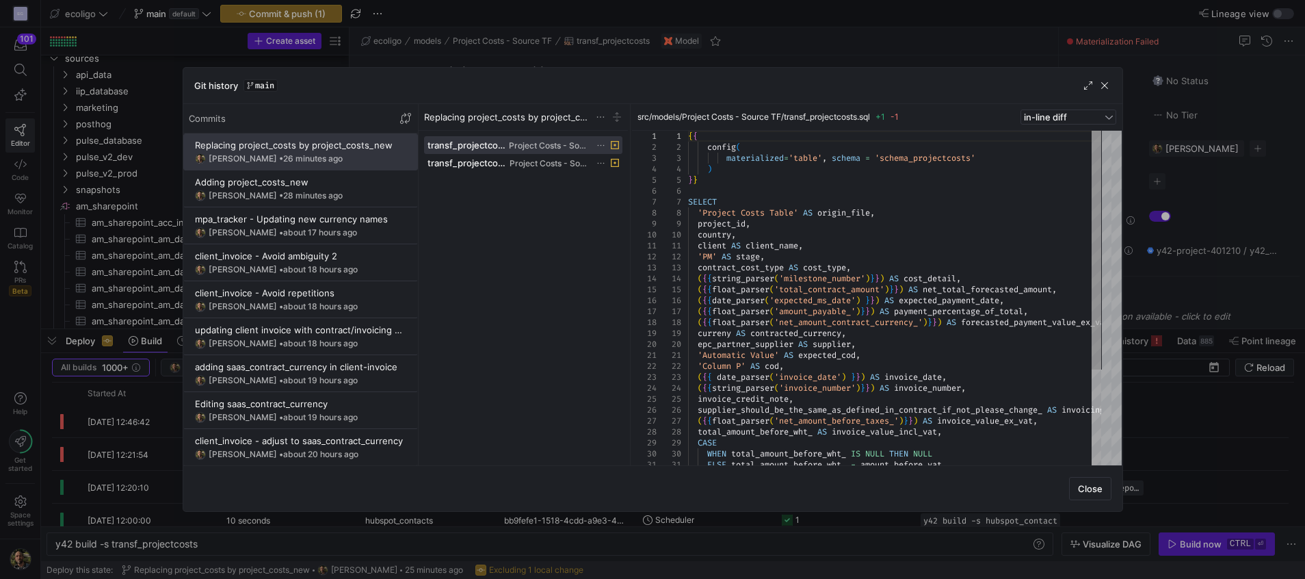
click at [389, 153] on y42-git-commit-item "Replacing project_costs by project_costs_new [PERSON_NAME] • 26 minutes ago" at bounding box center [300, 152] width 211 height 25
click at [602, 144] on icon at bounding box center [600, 145] width 9 height 9
click at [624, 158] on span "Revert file changes" at bounding box center [652, 161] width 95 height 11
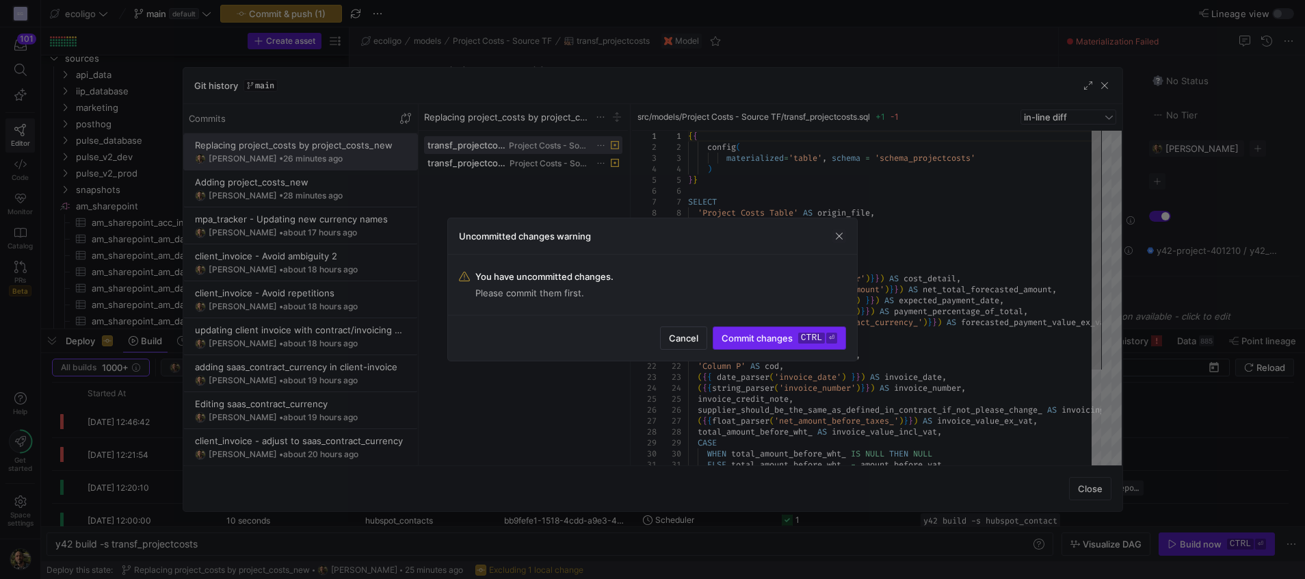
click at [754, 330] on span "submit" at bounding box center [779, 338] width 132 height 22
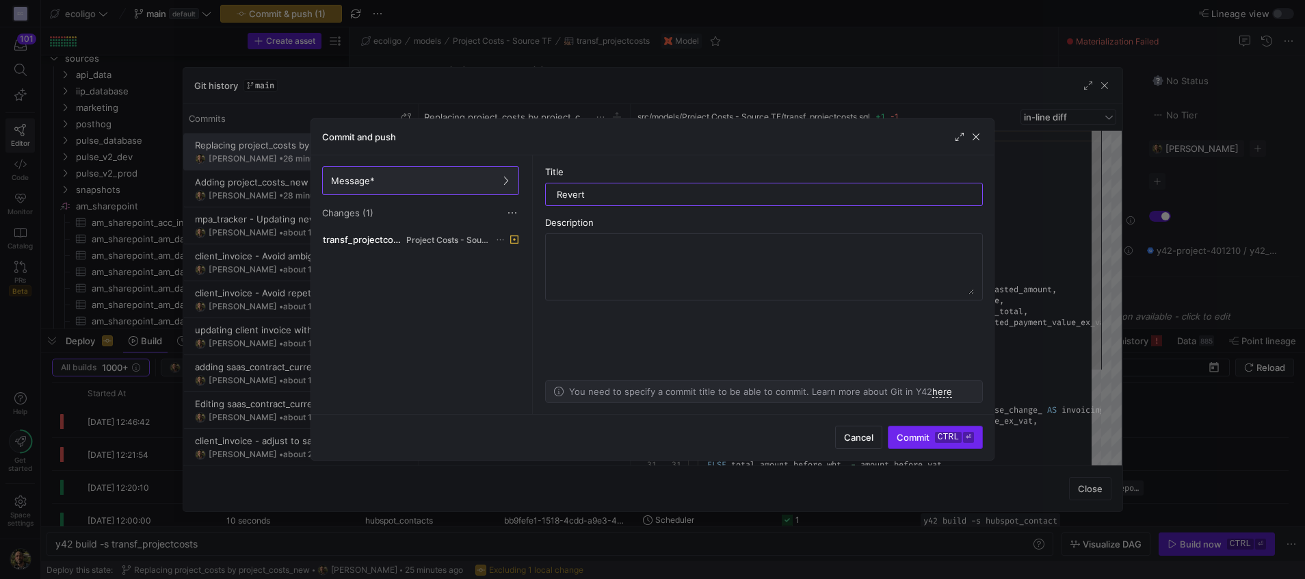
type input "Revert"
click at [906, 434] on span "Commit ctrl ⏎" at bounding box center [935, 437] width 77 height 11
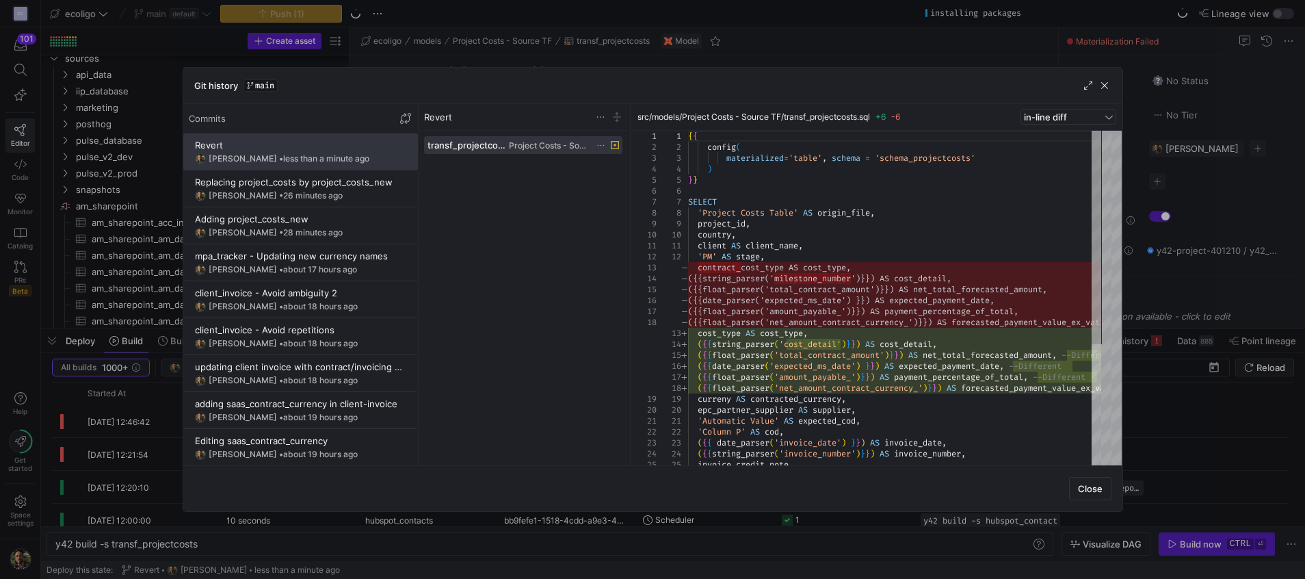
click at [605, 142] on icon at bounding box center [600, 145] width 9 height 9
click at [578, 256] on div at bounding box center [652, 289] width 1305 height 579
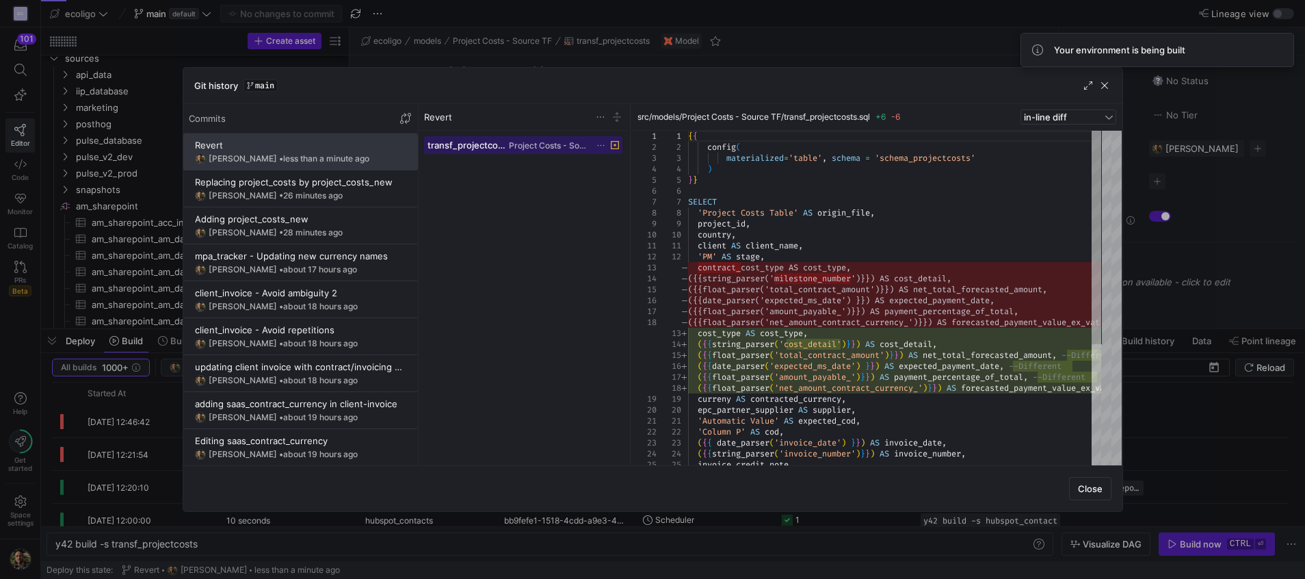
click at [599, 139] on span at bounding box center [524, 145] width 198 height 16
click at [603, 146] on icon at bounding box center [600, 145] width 9 height 9
click at [649, 163] on span "Revert file changes" at bounding box center [652, 161] width 95 height 11
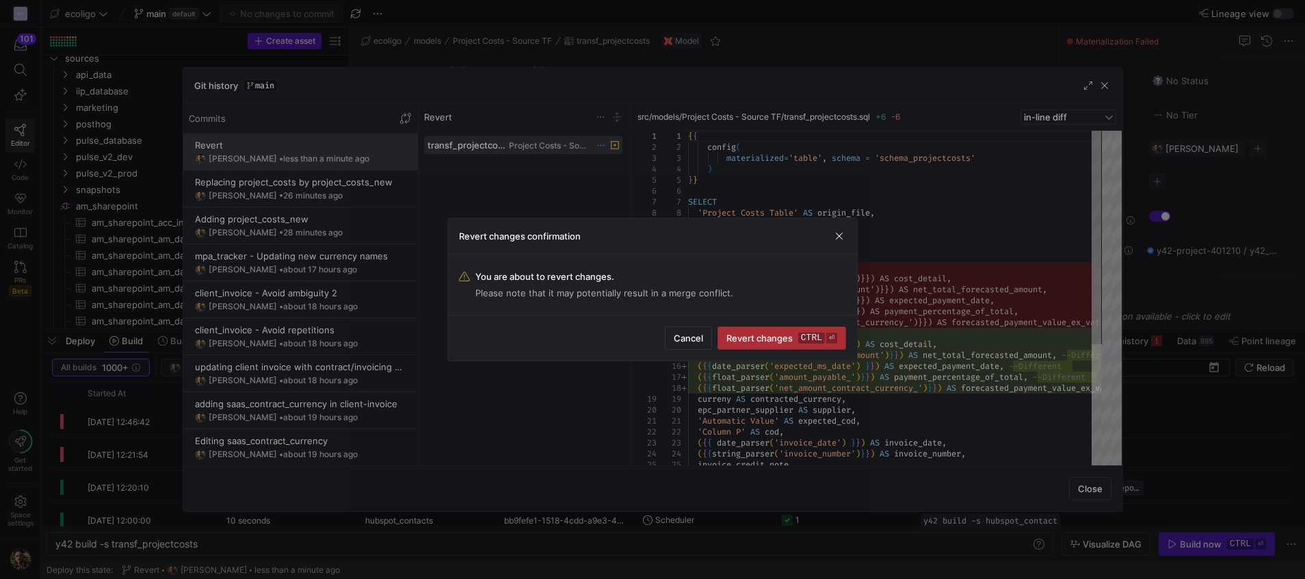
click at [750, 343] on span "submit" at bounding box center [781, 338] width 127 height 22
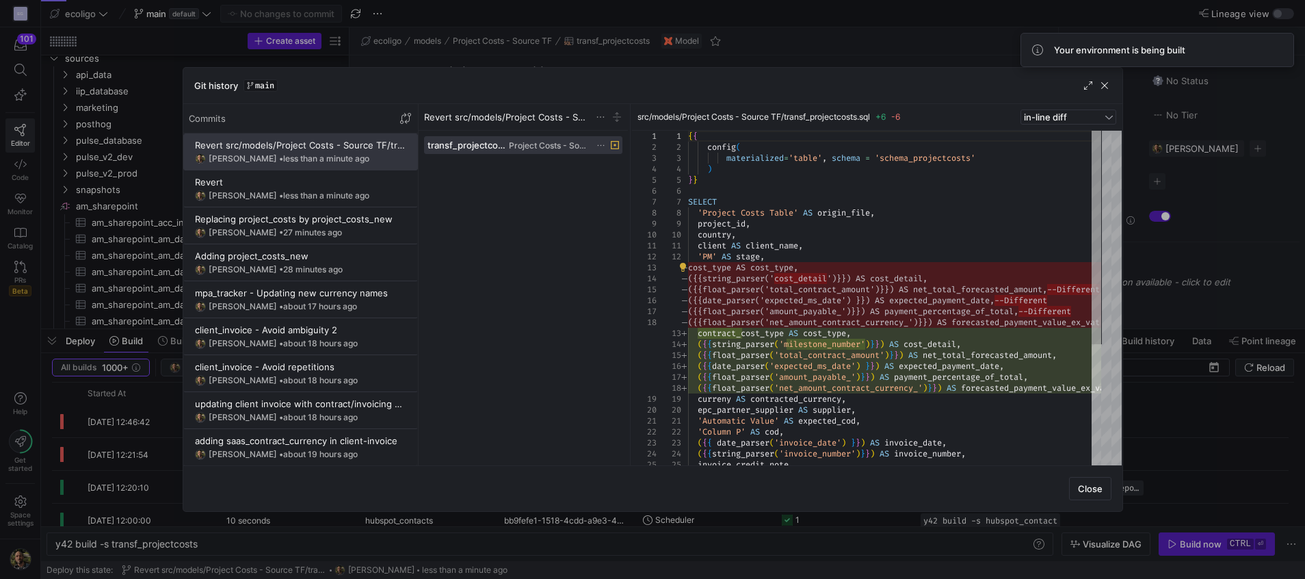
click at [603, 142] on icon at bounding box center [600, 145] width 9 height 9
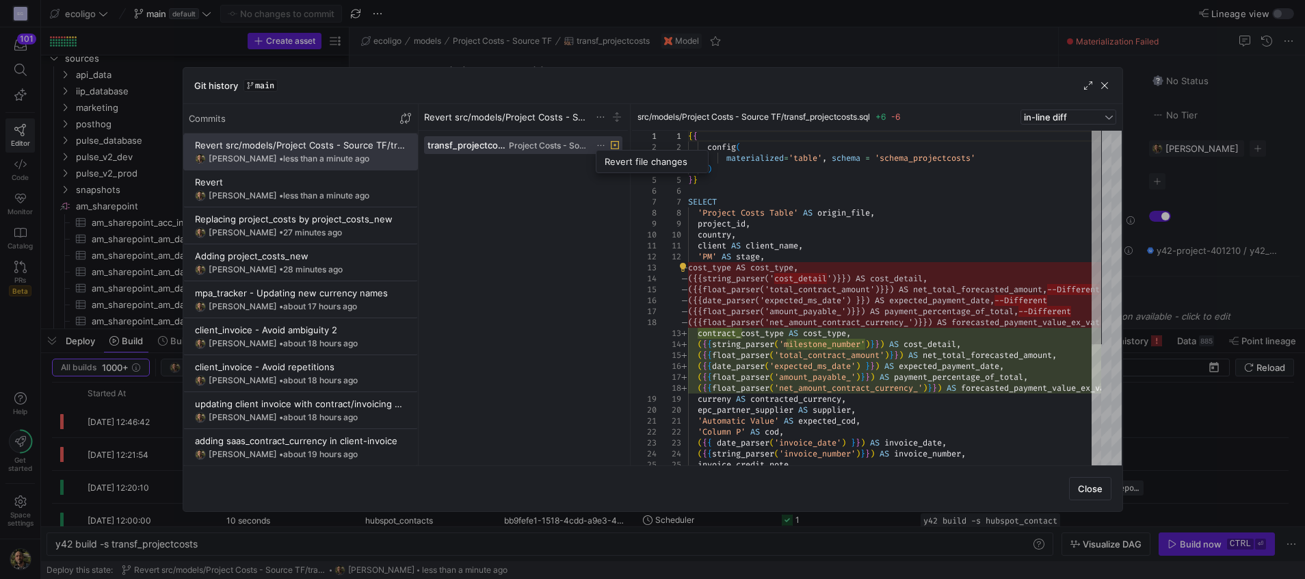
click at [607, 248] on div at bounding box center [652, 289] width 1305 height 579
click at [1112, 91] on div "Git history main" at bounding box center [652, 86] width 939 height 36
click at [1103, 83] on span "button" at bounding box center [1105, 86] width 14 height 14
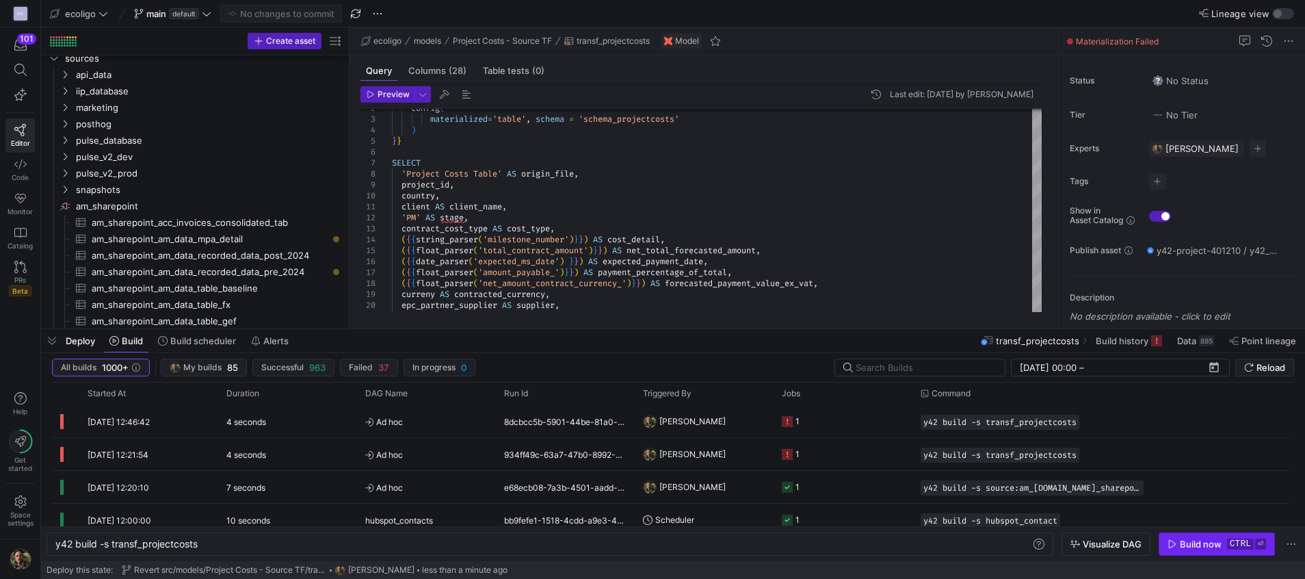
click at [1188, 538] on div "Build now" at bounding box center [1201, 543] width 42 height 11
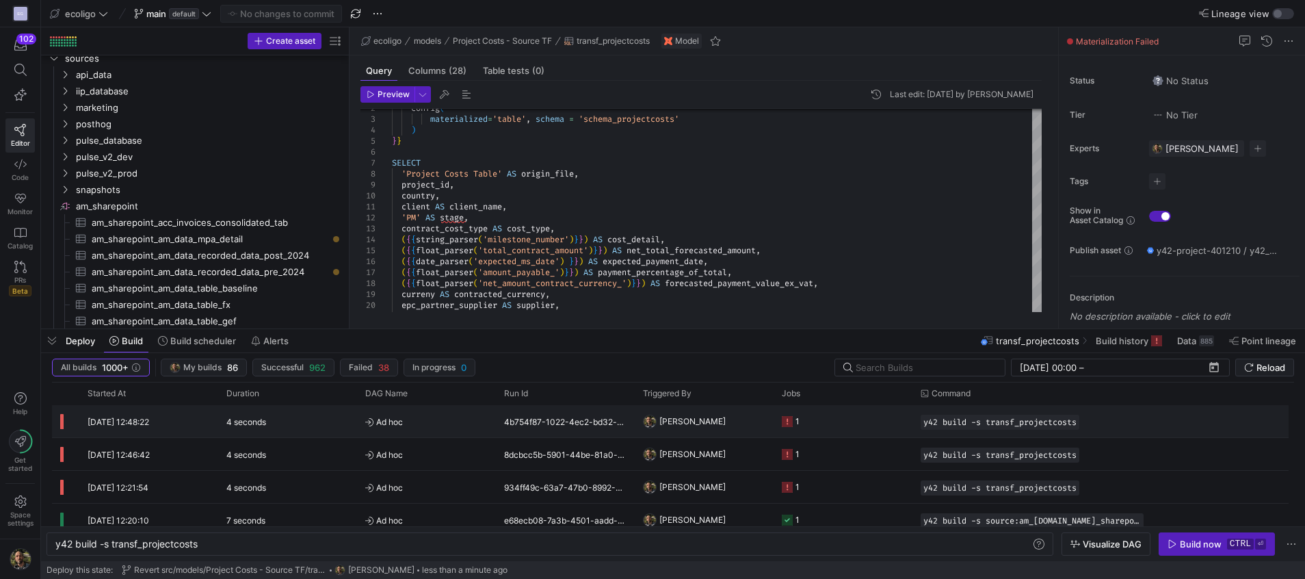
click at [825, 424] on y42-job-status-cell-renderer "1" at bounding box center [843, 421] width 122 height 31
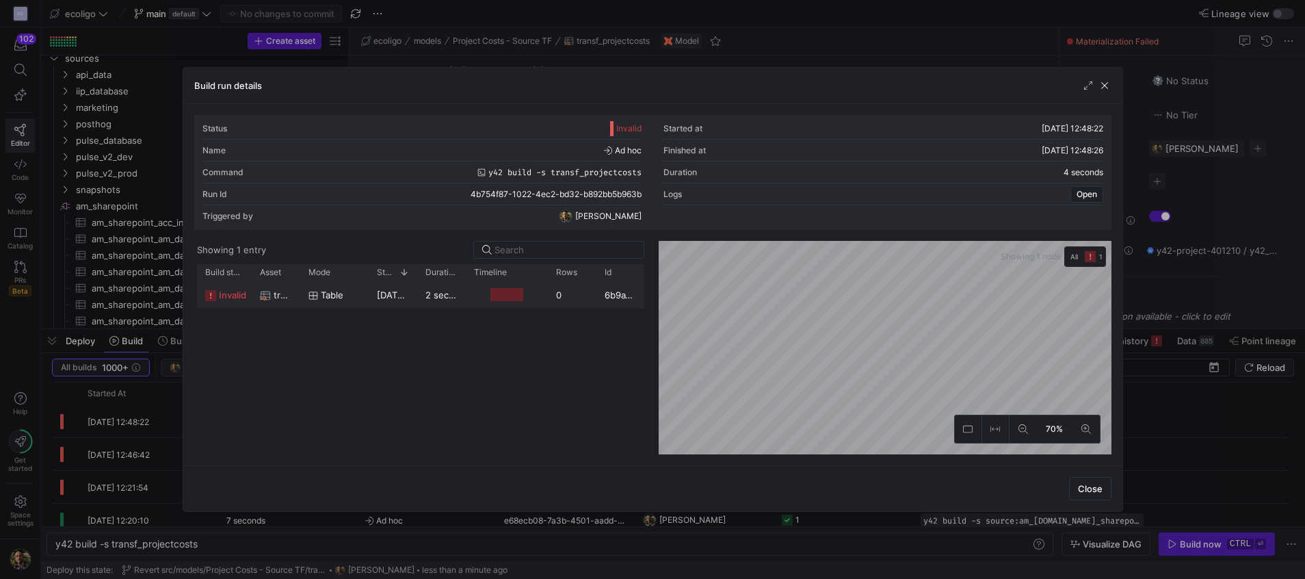
click at [354, 287] on div "table" at bounding box center [335, 295] width 52 height 27
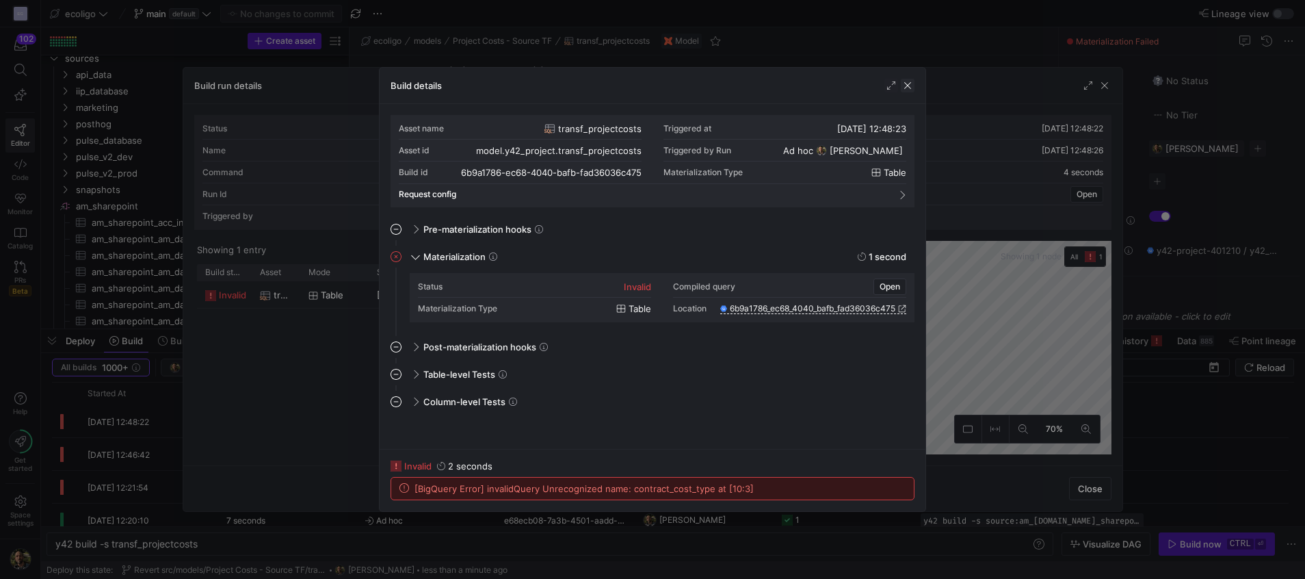
click at [907, 88] on span "button" at bounding box center [908, 86] width 14 height 14
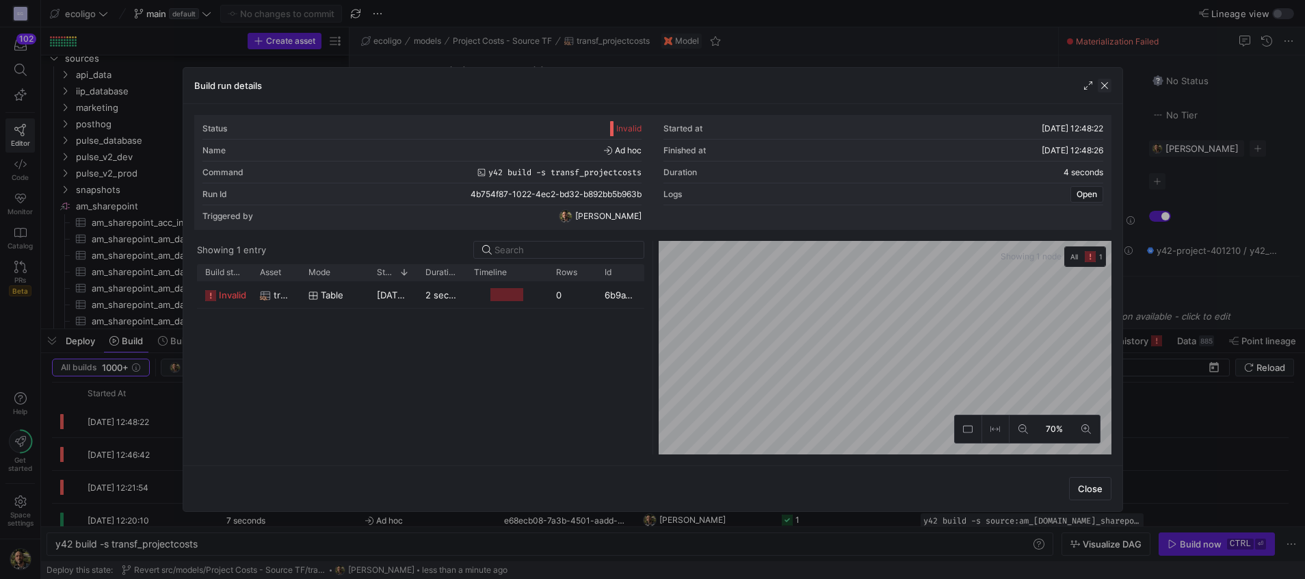
click at [1107, 81] on span "button" at bounding box center [1105, 86] width 14 height 14
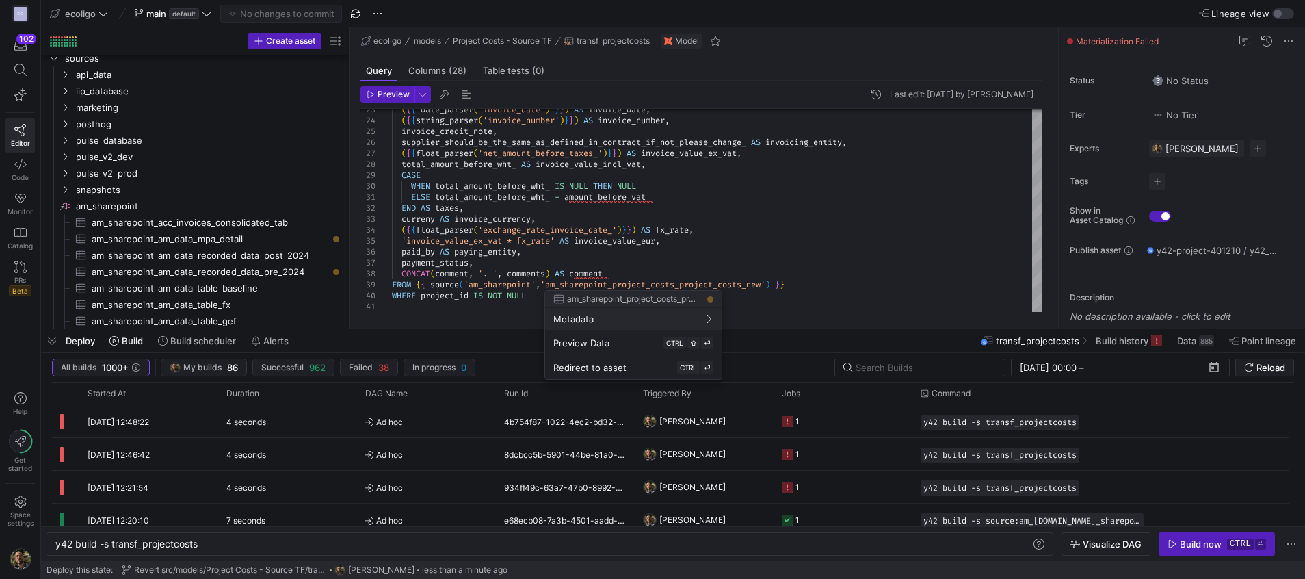
click at [772, 287] on div at bounding box center [652, 289] width 1305 height 579
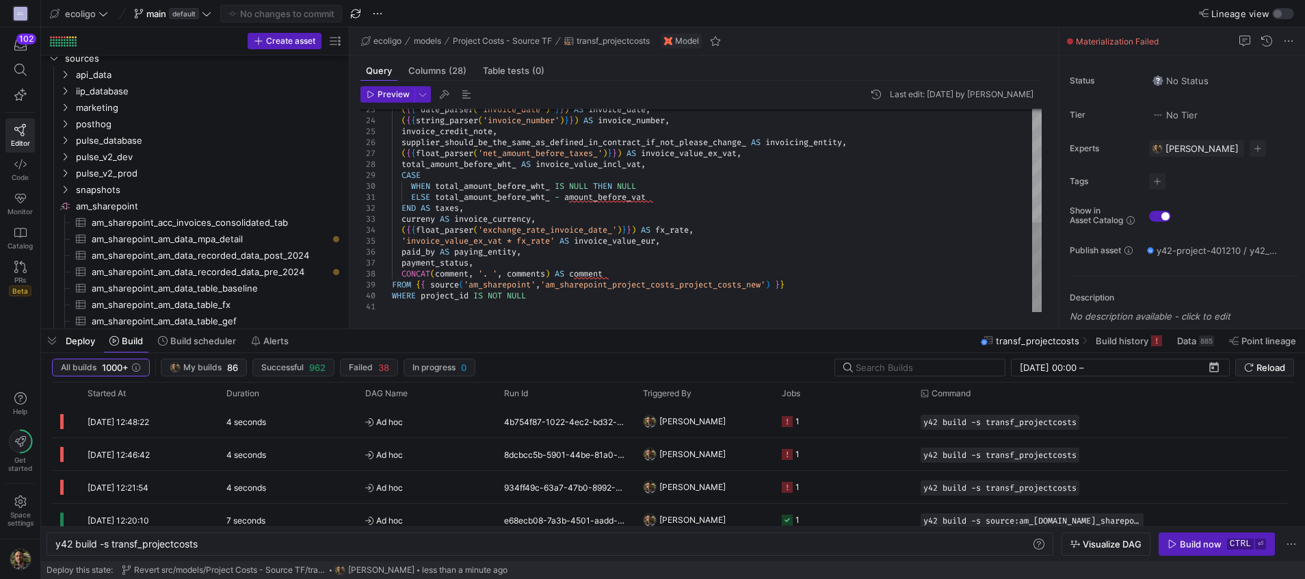
scroll to position [43, 0]
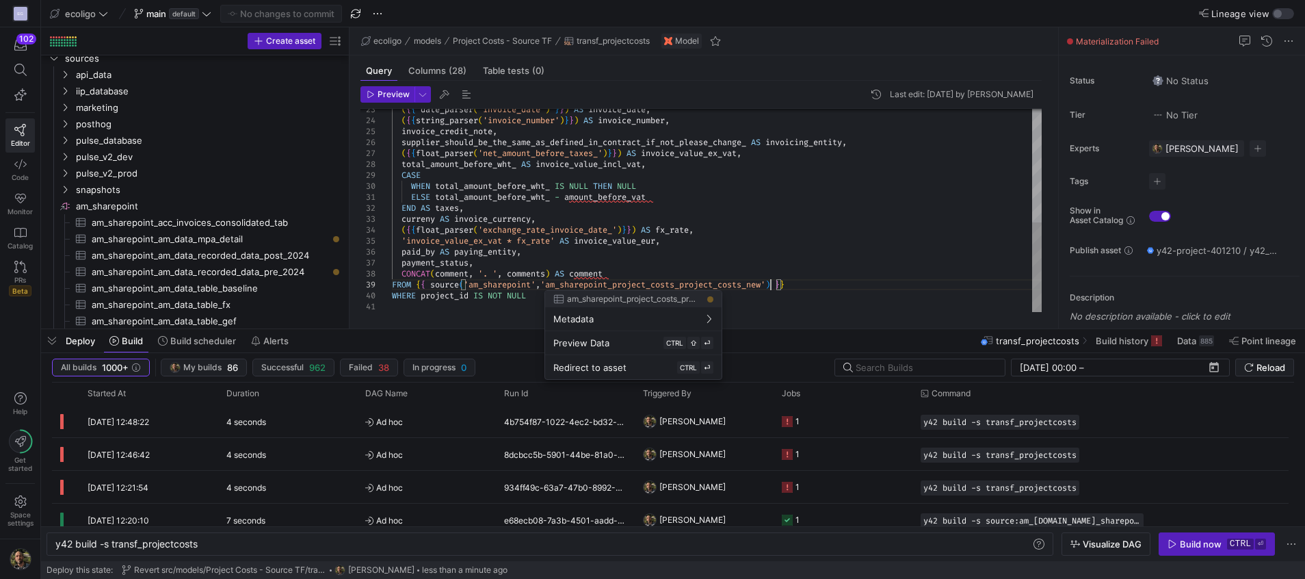
click at [772, 286] on div "( { { date_parser ( 'invoice_date' ) } } ) AS invoice_date , ( { { string_parse…" at bounding box center [717, 82] width 650 height 460
type textarea "ELSE total_amount_before_wht_ - amount_before_vat END AS taxes, curreny AS invo…"
click at [710, 208] on div at bounding box center [652, 289] width 1305 height 579
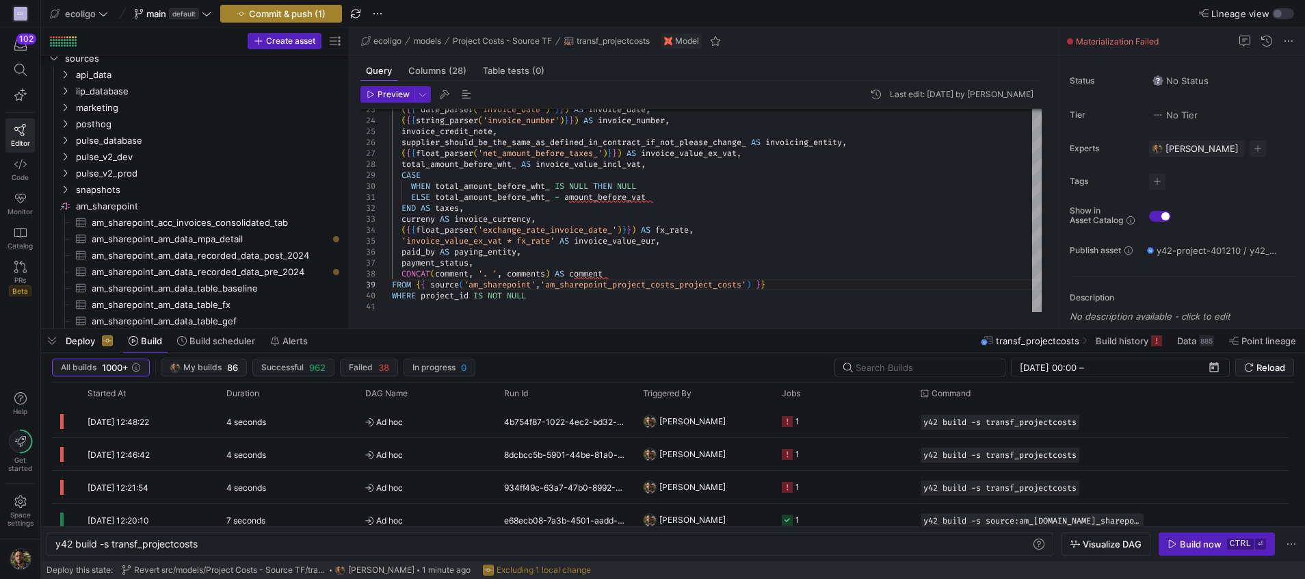
click at [298, 11] on span "Commit & push (1)" at bounding box center [287, 13] width 77 height 11
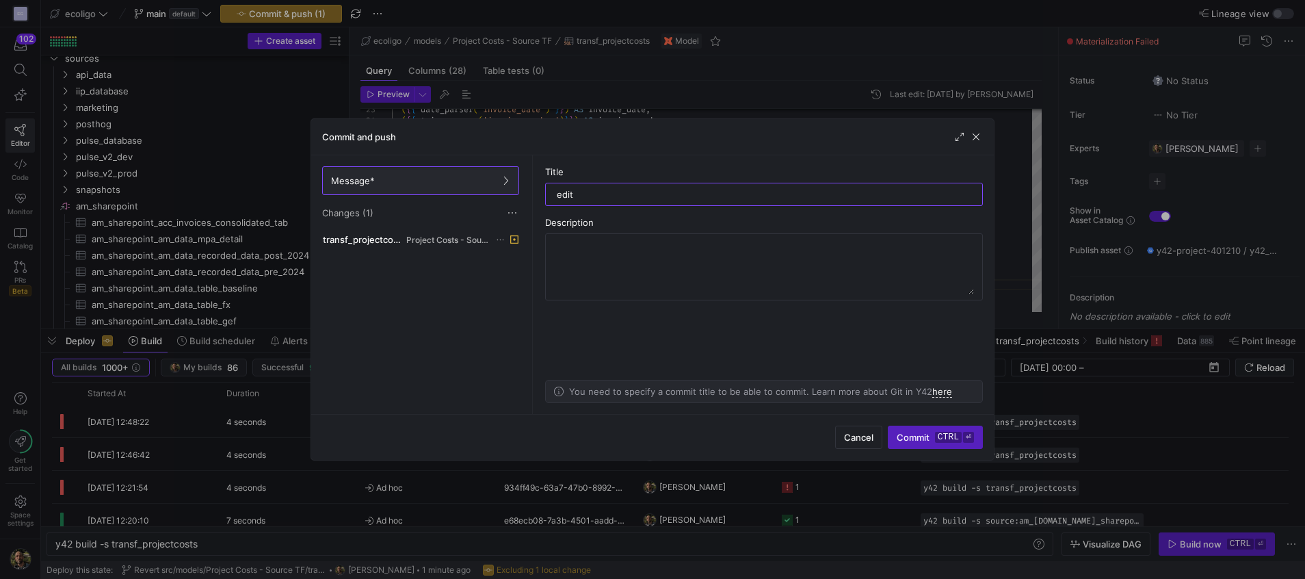
type input "edit"
click at [908, 422] on div "Cancel Commit ctrl ⏎" at bounding box center [652, 437] width 683 height 46
click at [900, 437] on span "Commit ctrl ⏎" at bounding box center [935, 437] width 77 height 11
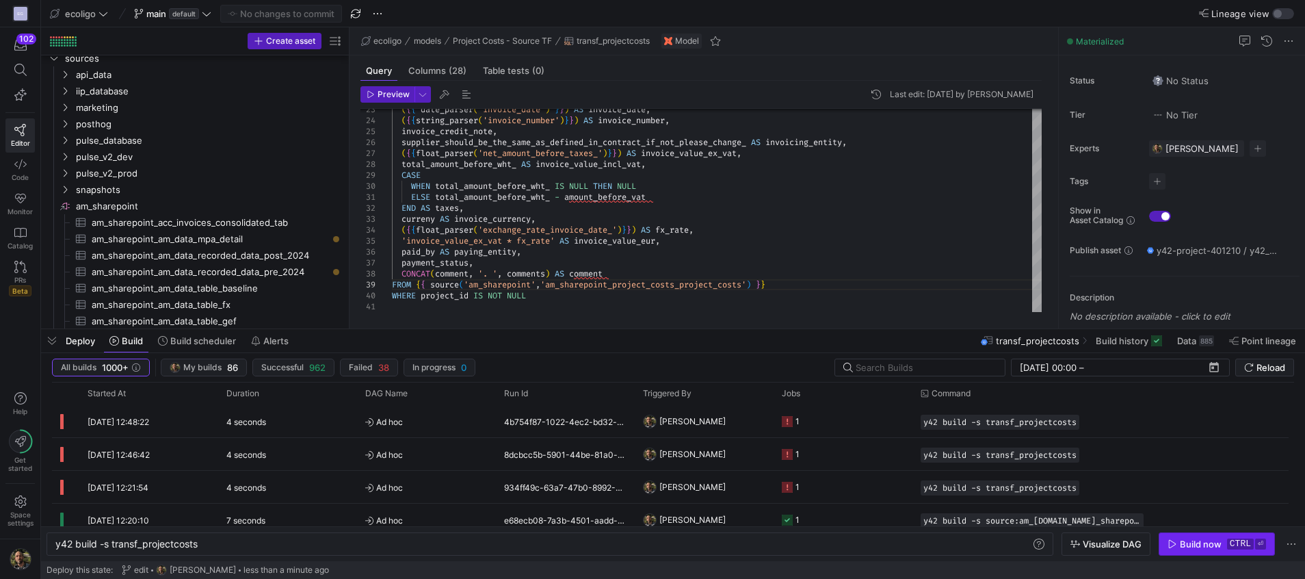
click at [1185, 540] on div "Build now" at bounding box center [1201, 543] width 42 height 11
click at [1181, 540] on div "Build now" at bounding box center [1201, 543] width 42 height 11
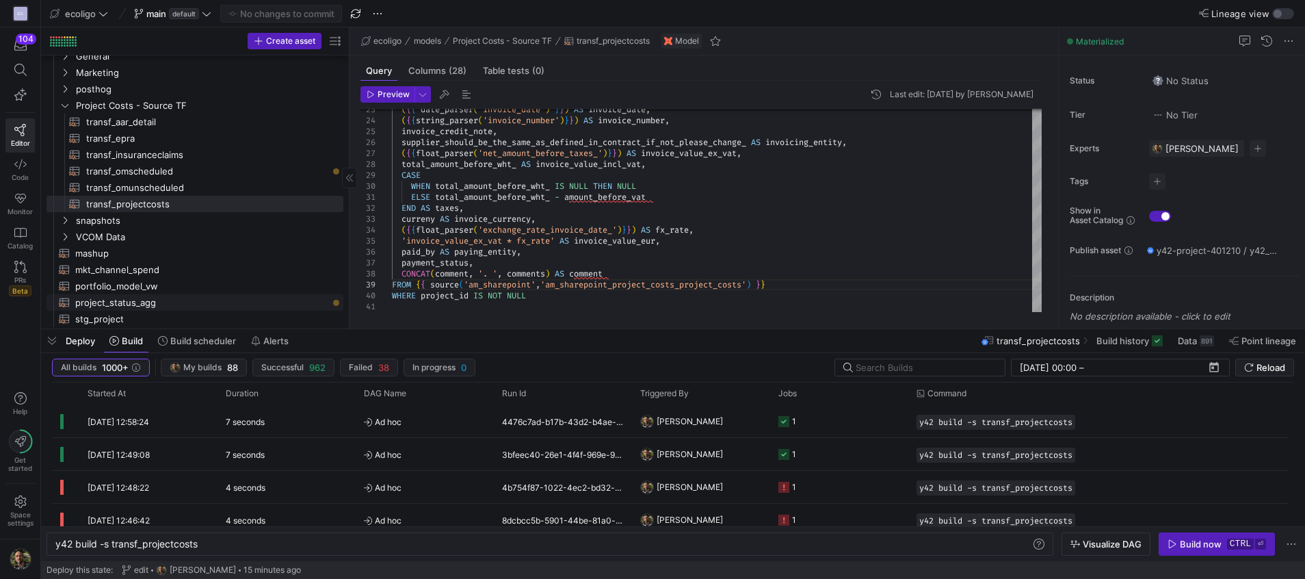
scroll to position [397, 0]
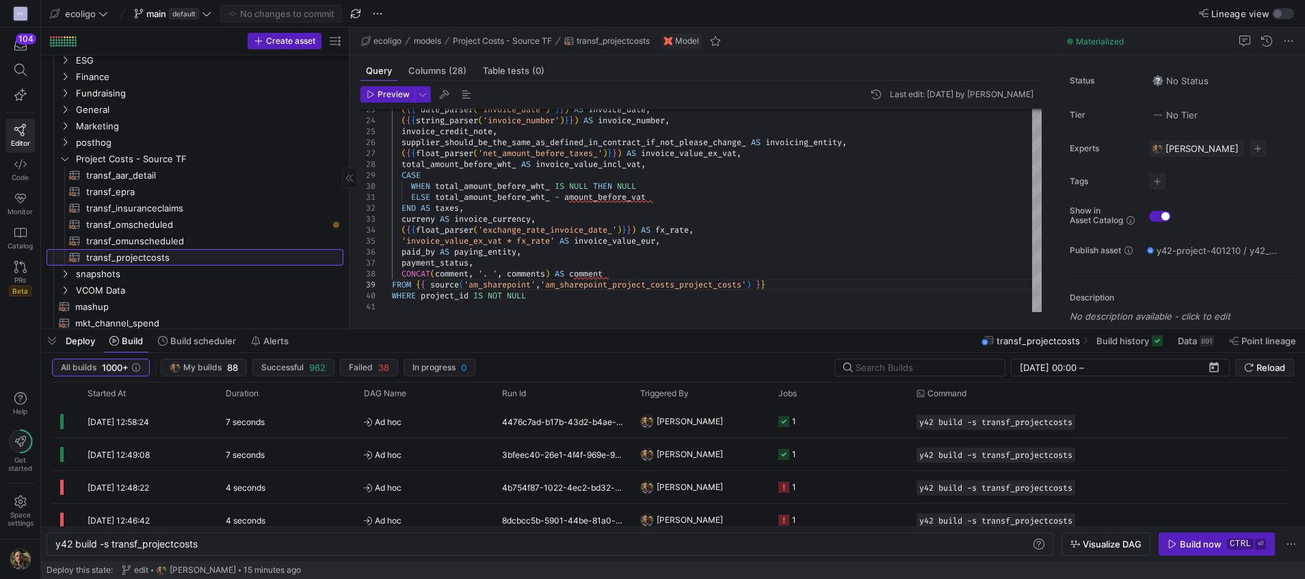
click at [153, 259] on span "transf_projectcosts​​​​​​​​​​" at bounding box center [206, 258] width 241 height 16
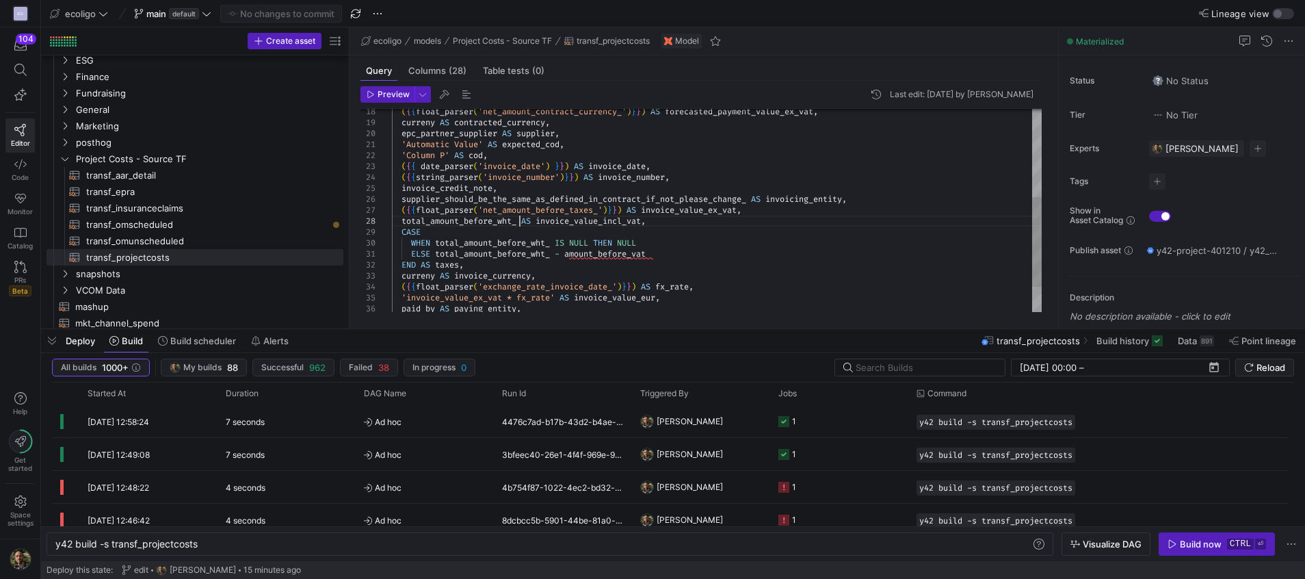
scroll to position [43, 360]
drag, startPoint x: 522, startPoint y: 223, endPoint x: 404, endPoint y: 218, distance: 118.4
click at [404, 218] on div "( { { date_parser ( 'invoice_date' ) } } ) AS invoice_date , ( { { string_parse…" at bounding box center [717, 139] width 650 height 460
click at [468, 255] on div "( { { date_parser ( 'invoice_date' ) } } ) AS invoice_date , ( { { string_parse…" at bounding box center [717, 139] width 650 height 460
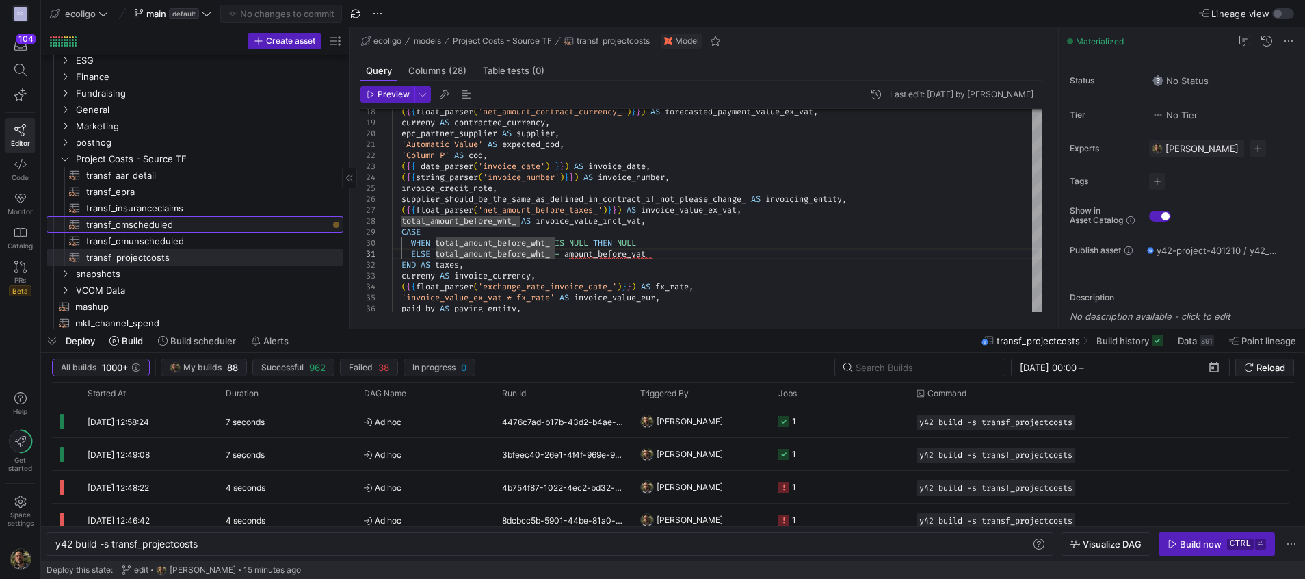
click at [148, 226] on span "transf_omscheduled​​​​​​​​​​" at bounding box center [206, 225] width 241 height 16
type textarea "{{ config( materialized='table', schema = 'schema_projectcosts' ) }} WITH cte_m…"
type textarea "y42 build -s transf_omscheduled"
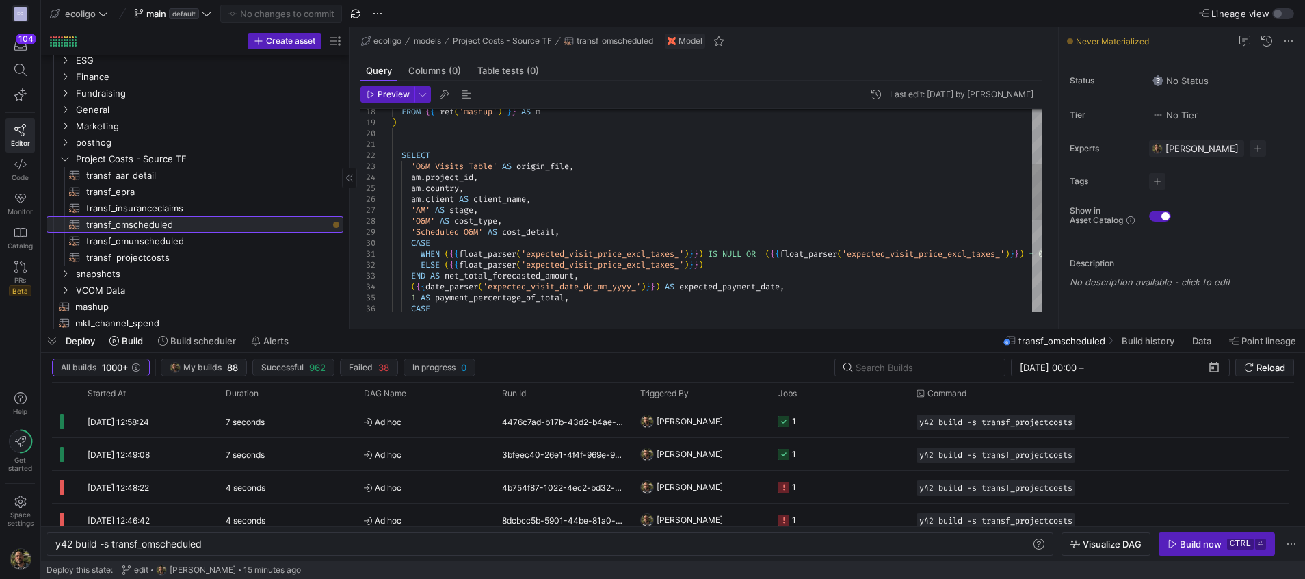
scroll to position [43, 280]
click at [1177, 547] on icon "button" at bounding box center [1173, 544] width 10 height 10
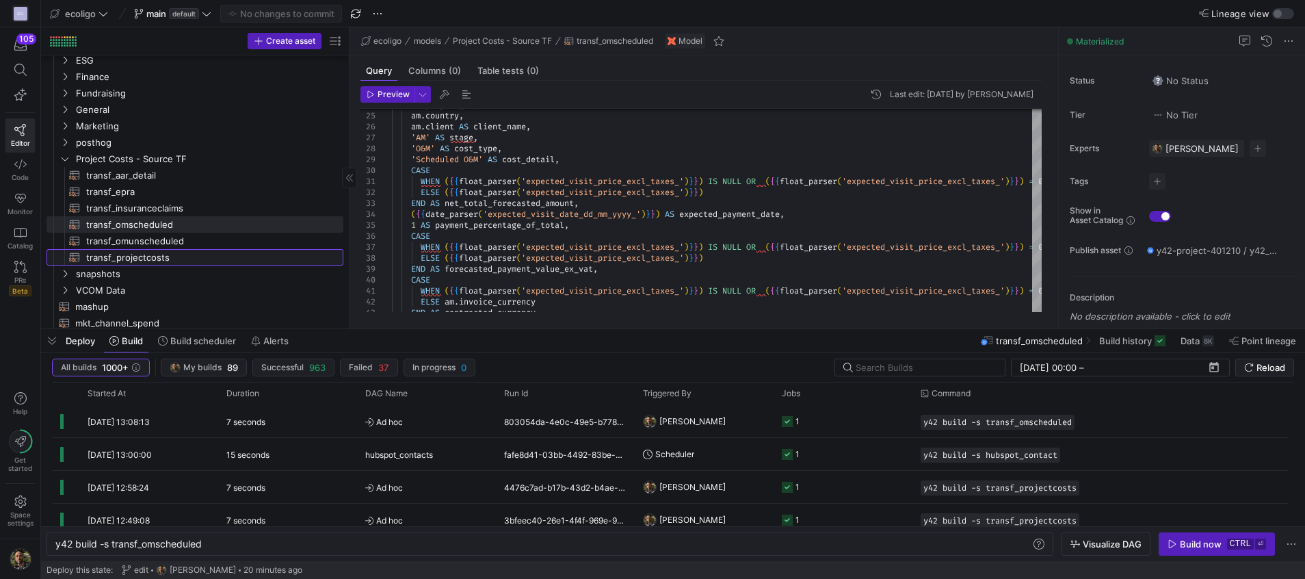
click at [173, 264] on span "transf_projectcosts​​​​​​​​​​" at bounding box center [206, 258] width 241 height 16
type textarea "{{ config( materialized='table', schema = 'schema_projectcosts' ) }} SELECT 'Pr…"
type textarea "y42 build -s transf_projectcosts"
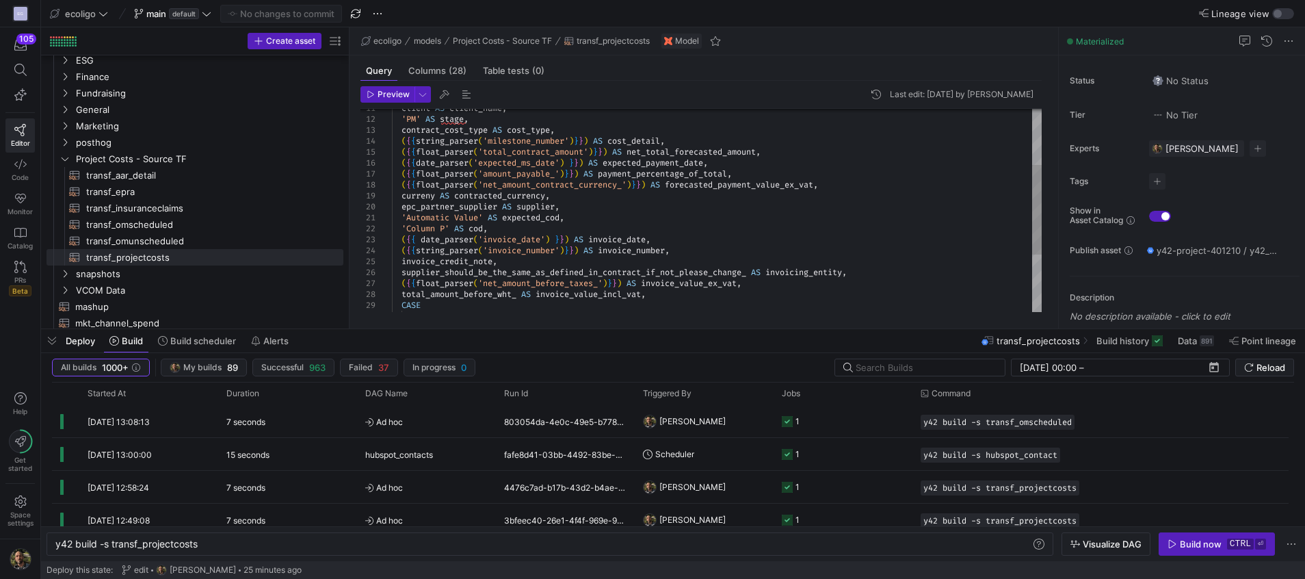
type textarea "'Automatic Value' AS expected_cod, 'Column P' AS cod, ({{ date_parser('invoice_…"
click at [706, 285] on div "( { { date_parser ( 'invoice_date' ) } } ) AS invoice_date , 'Column P' AS cod …" at bounding box center [717, 212] width 650 height 460
